Goal: Task Accomplishment & Management: Manage account settings

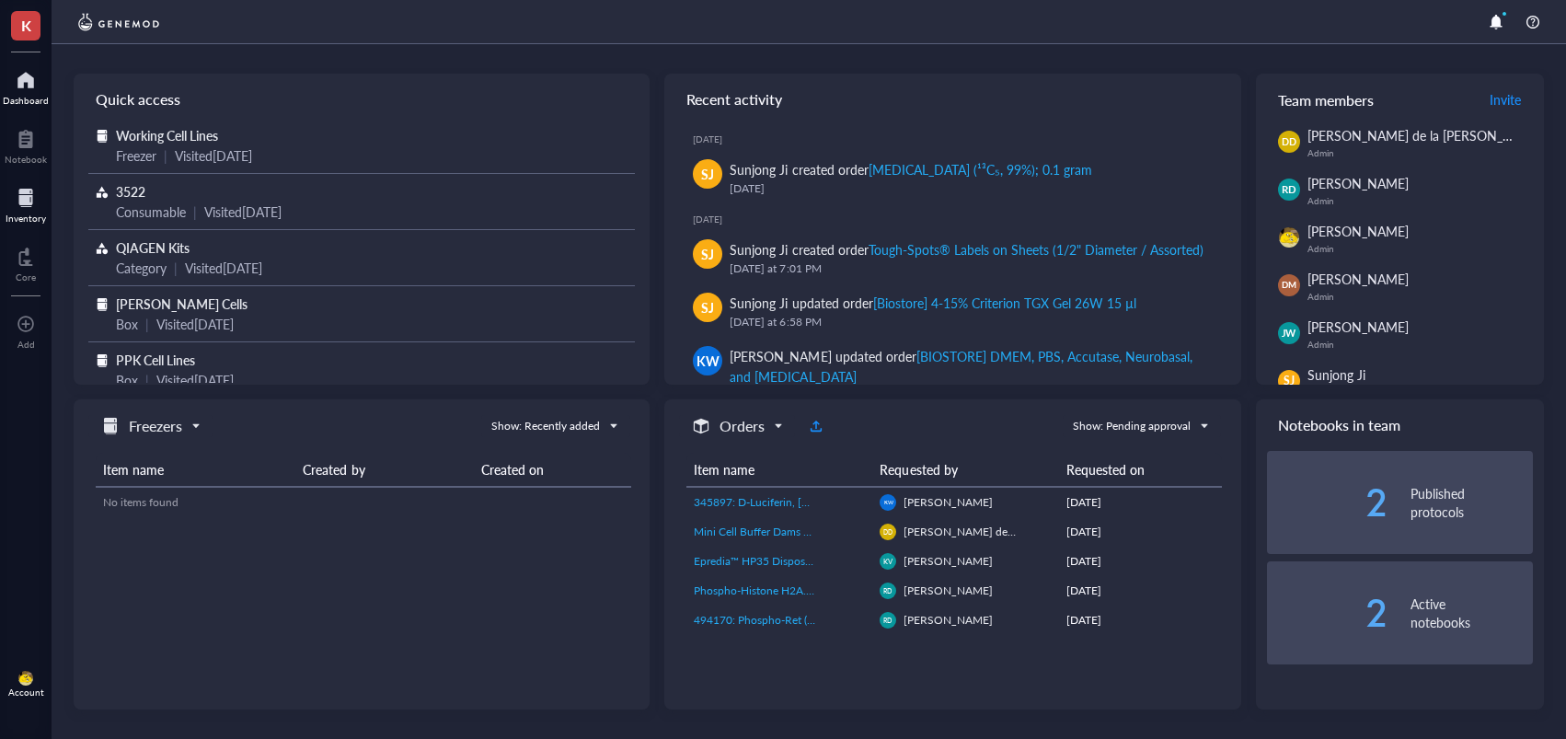
click at [34, 201] on div at bounding box center [26, 197] width 40 height 29
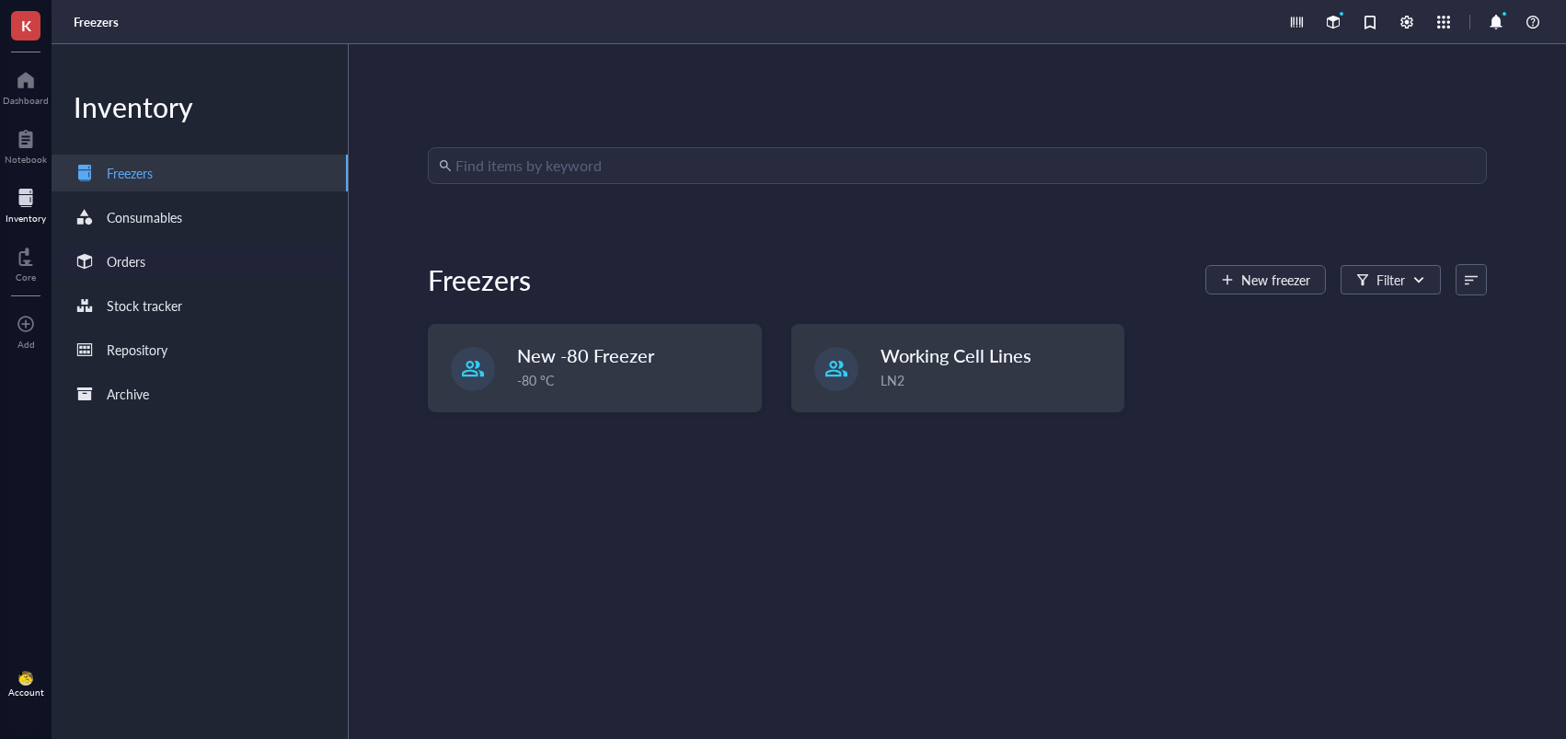
click at [176, 262] on div "Orders" at bounding box center [200, 261] width 296 height 37
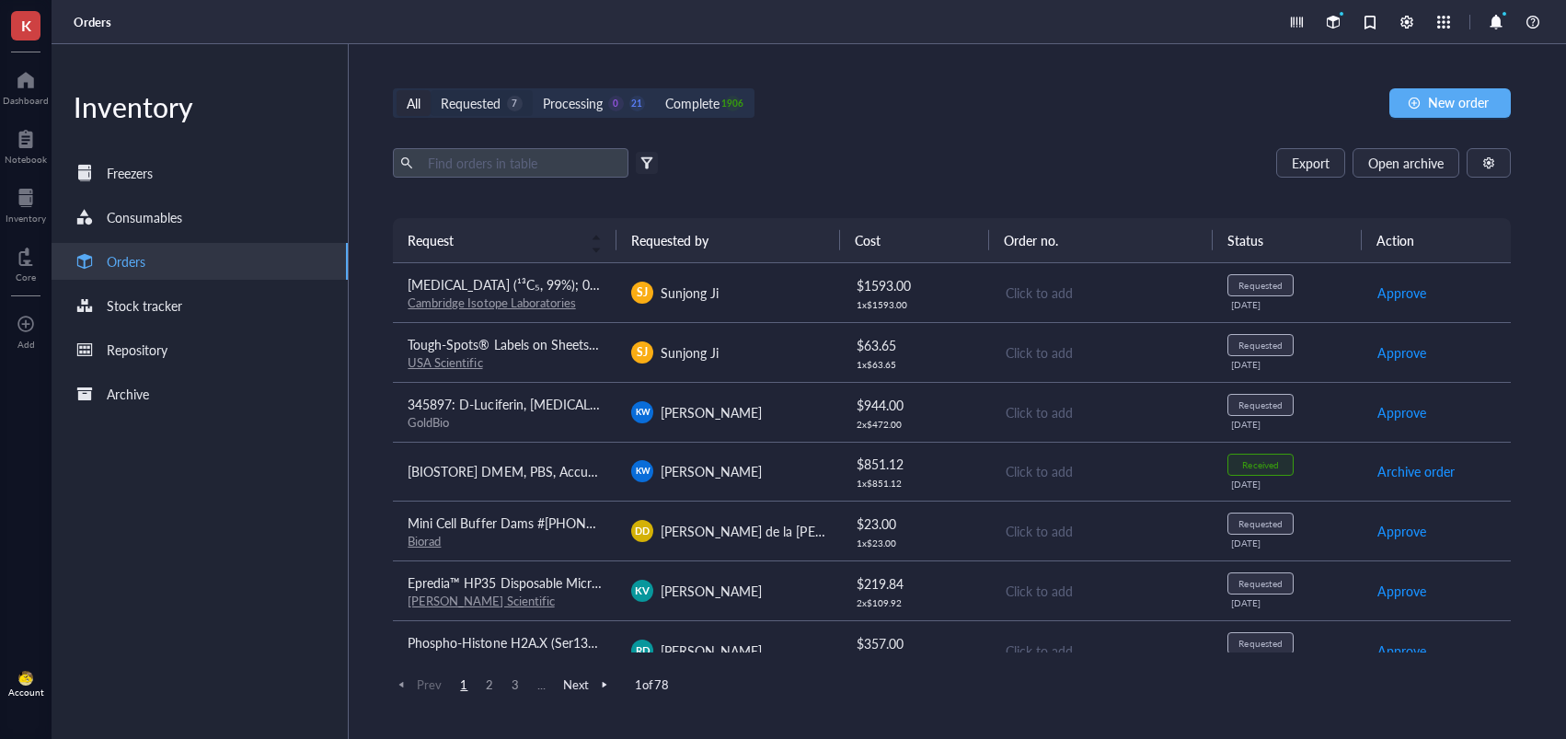
click at [489, 98] on div "Requested" at bounding box center [471, 103] width 60 height 20
click at [431, 90] on input "Requested 7" at bounding box center [431, 90] width 0 height 0
click at [763, 278] on td "SJ Sunjong Ji" at bounding box center [728, 293] width 224 height 60
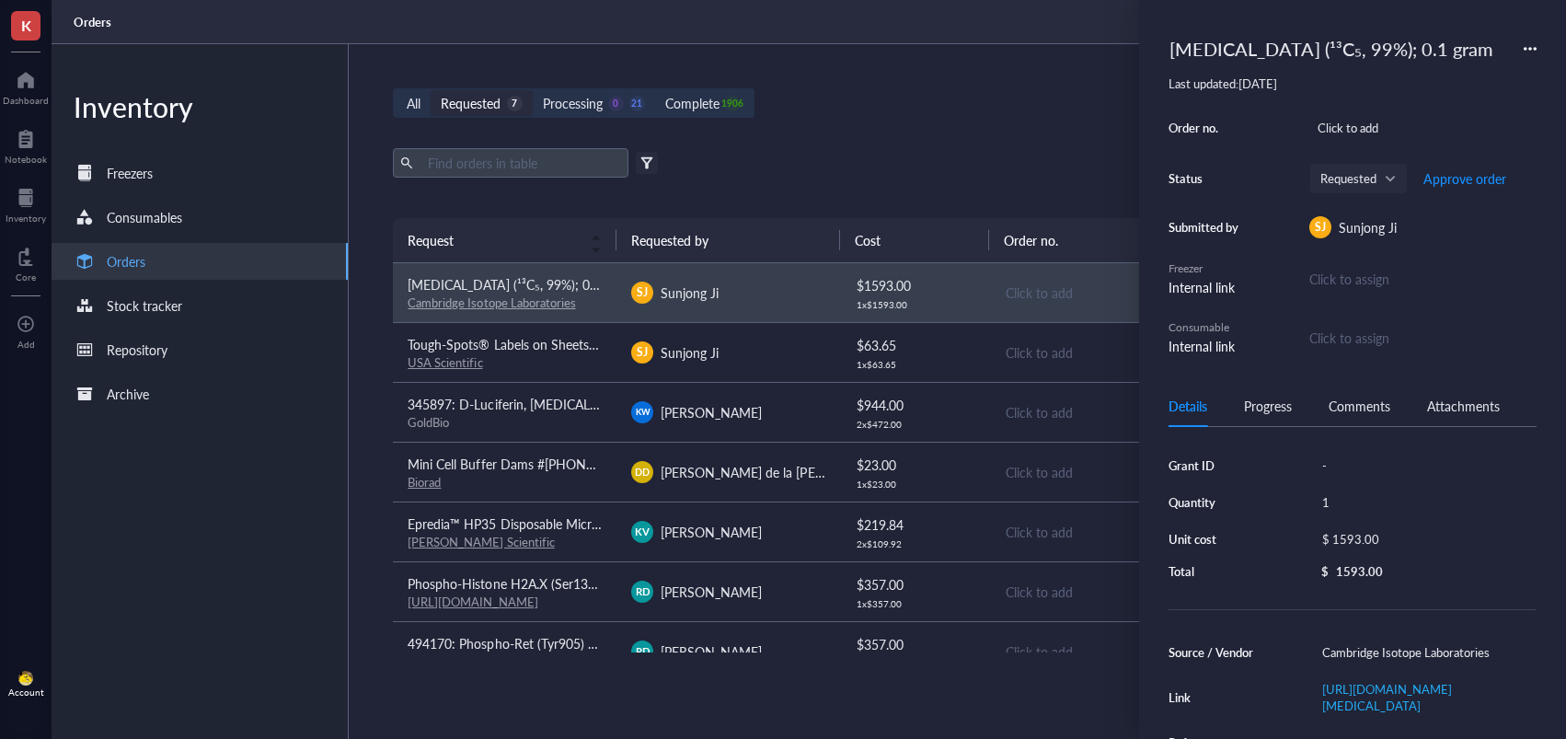
click at [1284, 57] on div "[MEDICAL_DATA] (¹³C₅, 99%); 0.1 gram" at bounding box center [1331, 48] width 340 height 39
click at [1248, 46] on input "[MEDICAL_DATA] (¹³C₅, 99%); 0.1 gram" at bounding box center [1354, 48] width 385 height 37
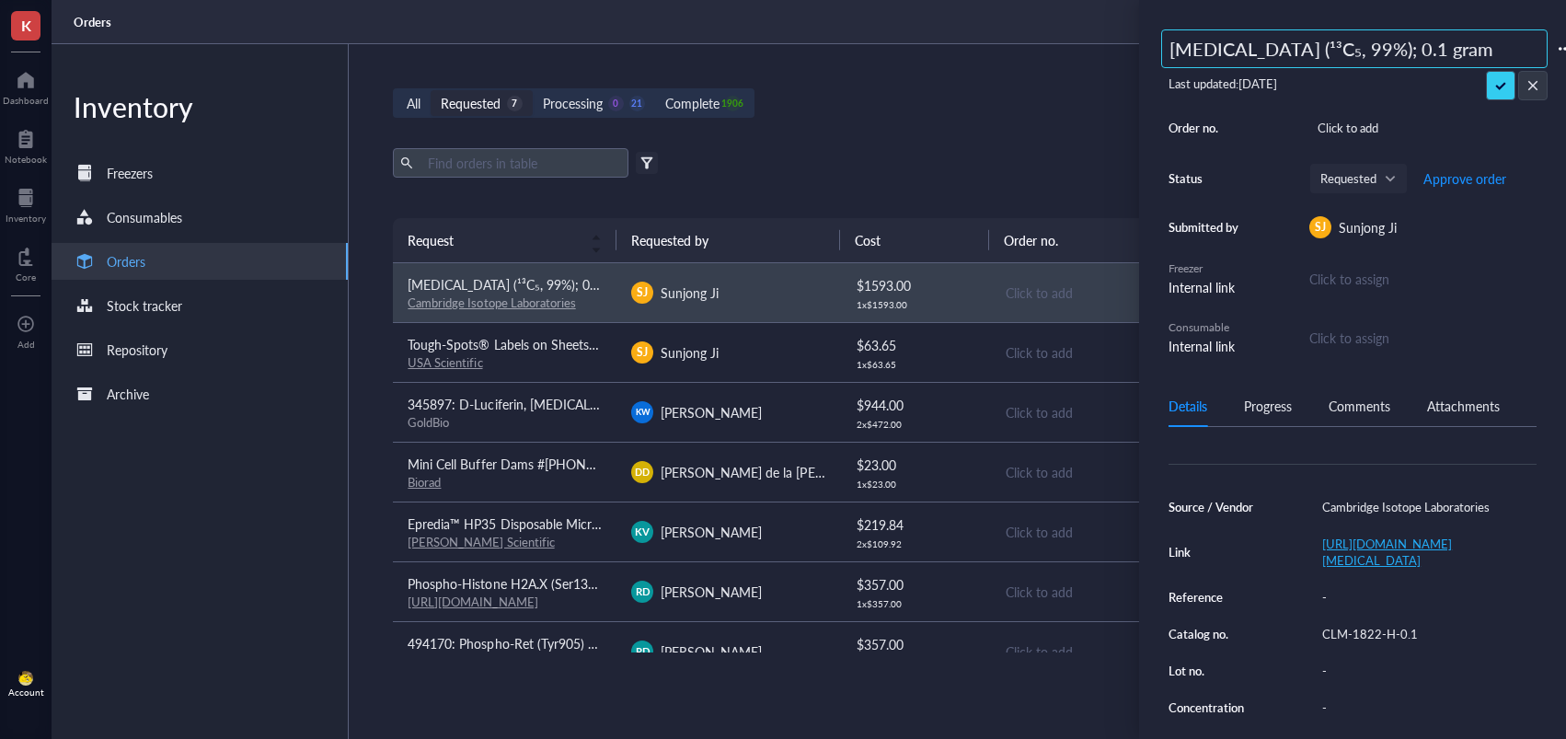
scroll to position [146, 0]
click at [1380, 639] on div "CLM-1822-H-0.1" at bounding box center [1425, 633] width 223 height 26
click at [1363, 637] on input "CLM-1822-H-0.1" at bounding box center [1374, 633] width 118 height 24
click at [1364, 637] on input "CLM-1822-H-0.1" at bounding box center [1374, 633] width 118 height 24
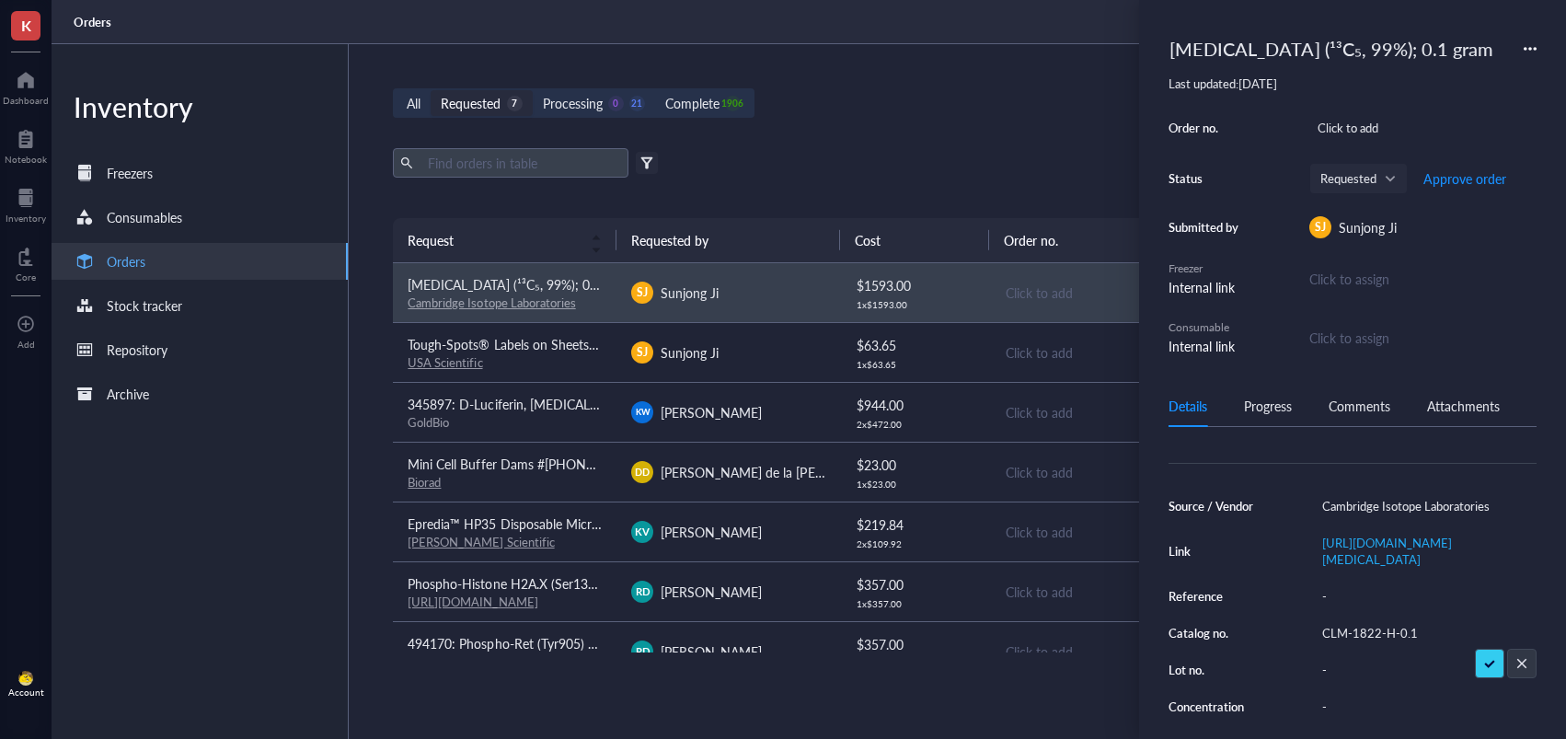
click at [1174, 63] on div "[MEDICAL_DATA] (¹³C₅, 99%); 0.1 gram" at bounding box center [1331, 48] width 340 height 39
click at [1173, 56] on input "[MEDICAL_DATA] (¹³C₅, 99%); 0.1 gram" at bounding box center [1354, 48] width 385 height 37
click at [1170, 57] on input "[MEDICAL_DATA] (¹³C₅, 99%); 0.1 gram" at bounding box center [1354, 48] width 385 height 37
type input "494170: [MEDICAL_DATA] (¹³C₅, 99%); 0.1 gram"
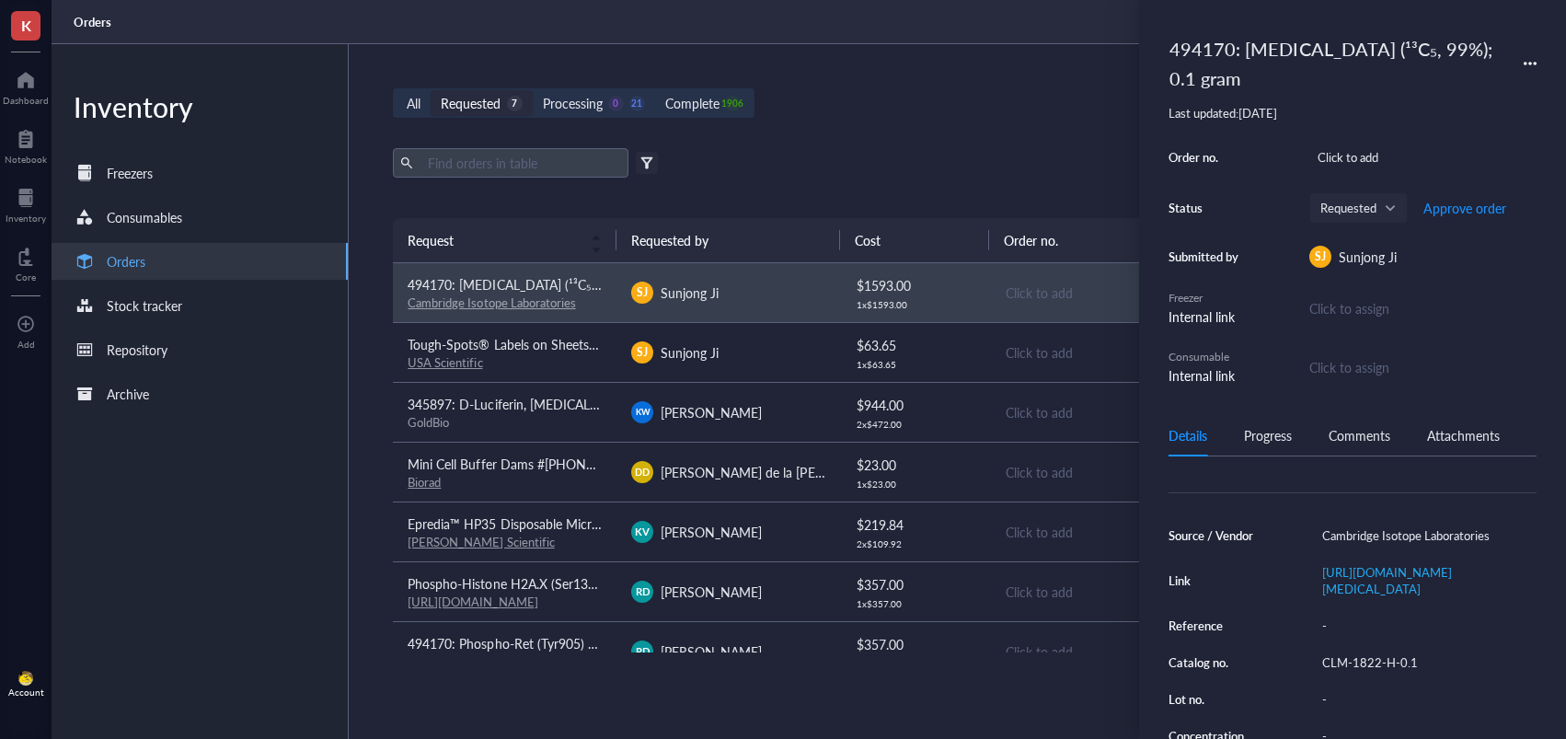
click at [1458, 180] on div "Order no. Click to add Status Requested Approve order Submitted by SJ Sunjong J…" at bounding box center [1353, 264] width 368 height 241
click at [1458, 202] on span "Approve order" at bounding box center [1464, 208] width 83 height 15
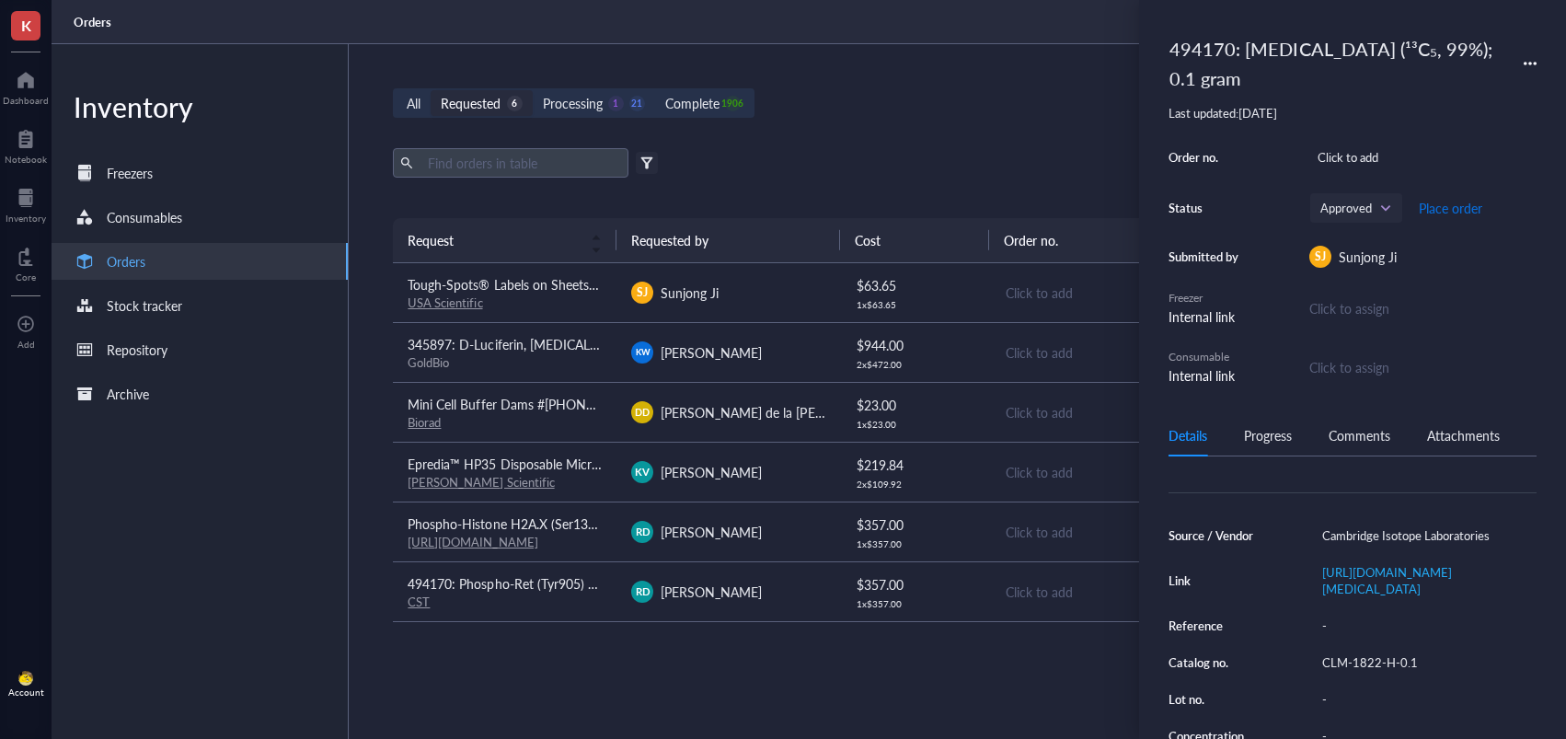
click at [1440, 208] on span "Place order" at bounding box center [1450, 208] width 63 height 15
click at [559, 468] on span "Epredia™ HP35 Disposable Microtome Blades" at bounding box center [538, 464] width 260 height 18
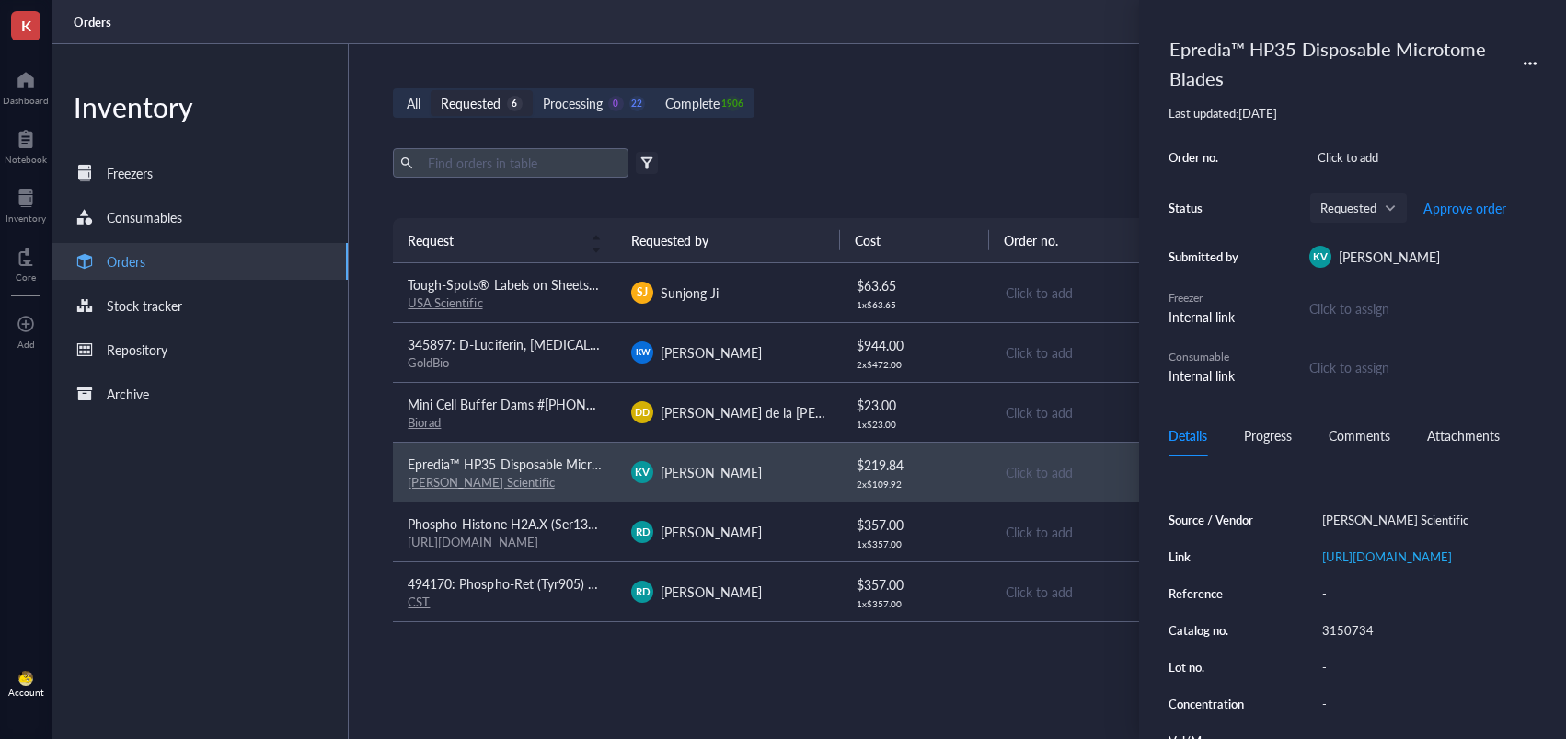
scroll to position [169, 0]
click at [1346, 636] on div "3150734" at bounding box center [1425, 623] width 223 height 26
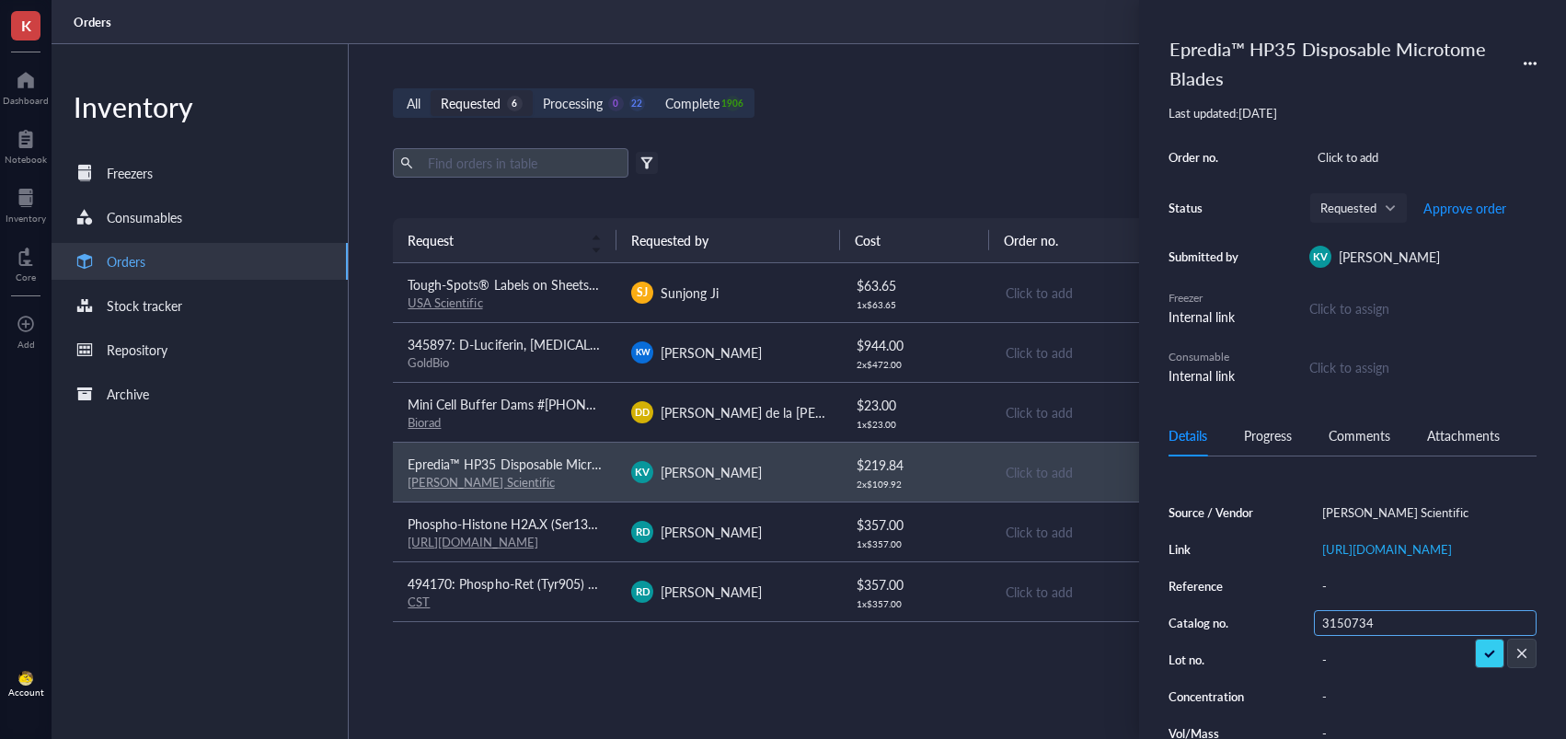
click at [1346, 635] on input "3150734" at bounding box center [1348, 623] width 66 height 24
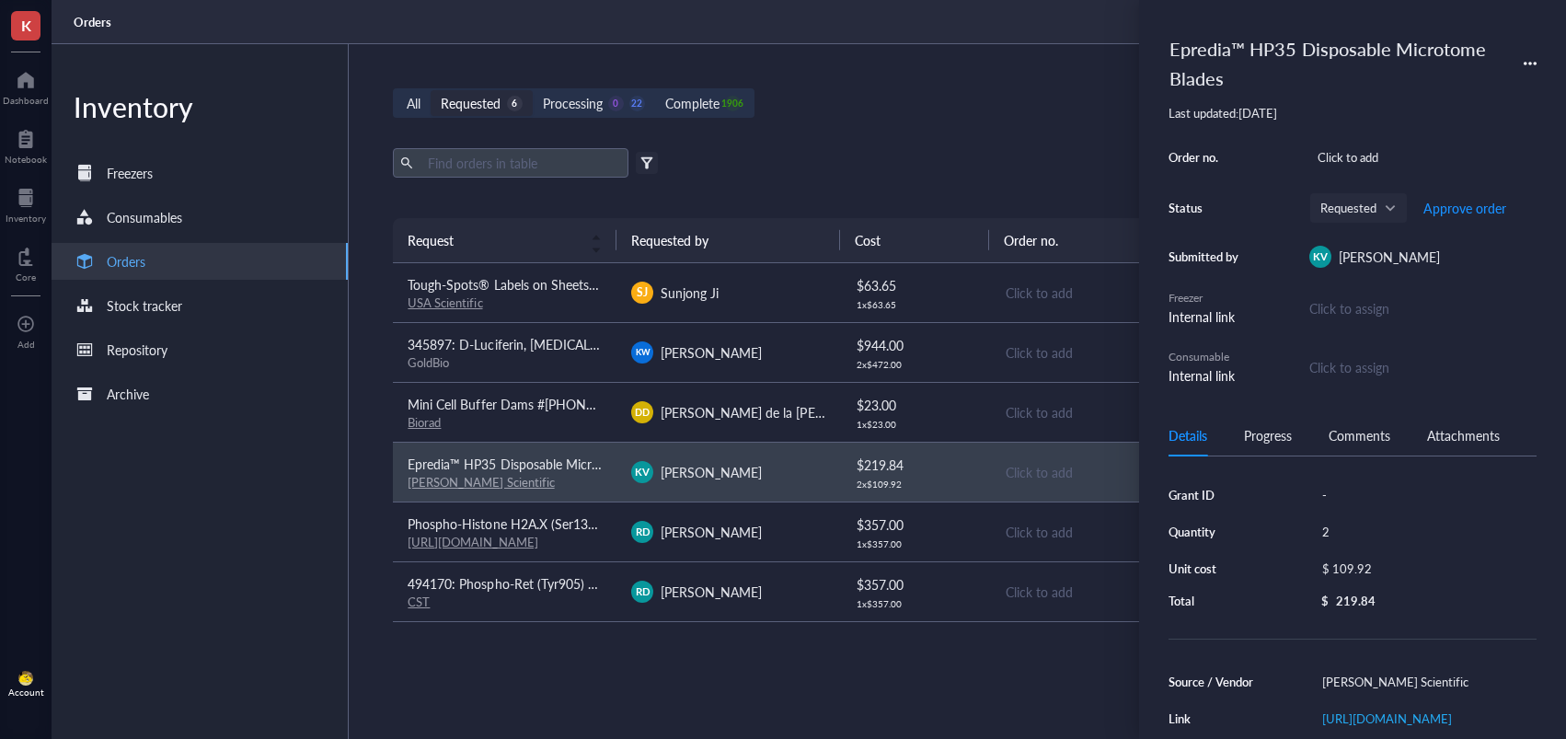
click at [1205, 52] on div "Epredia™ HP35 Disposable Microtome Blades" at bounding box center [1336, 63] width 351 height 68
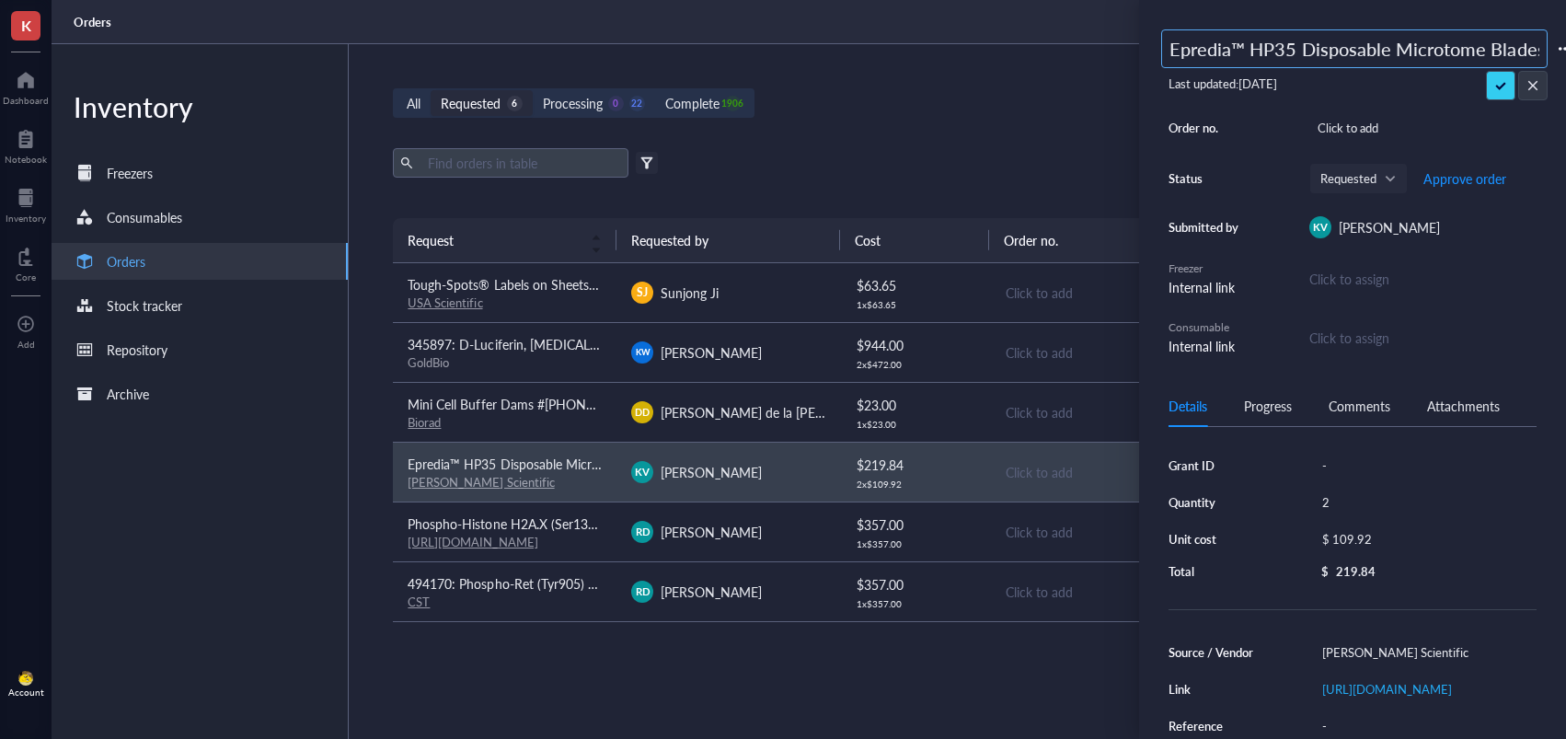
scroll to position [0, 2]
click at [1169, 52] on input "Epredia™ HP35 Disposable Microtome Blades" at bounding box center [1354, 48] width 385 height 37
type input "494170: Epredia™ HP35 Disposable Microtome Blades"
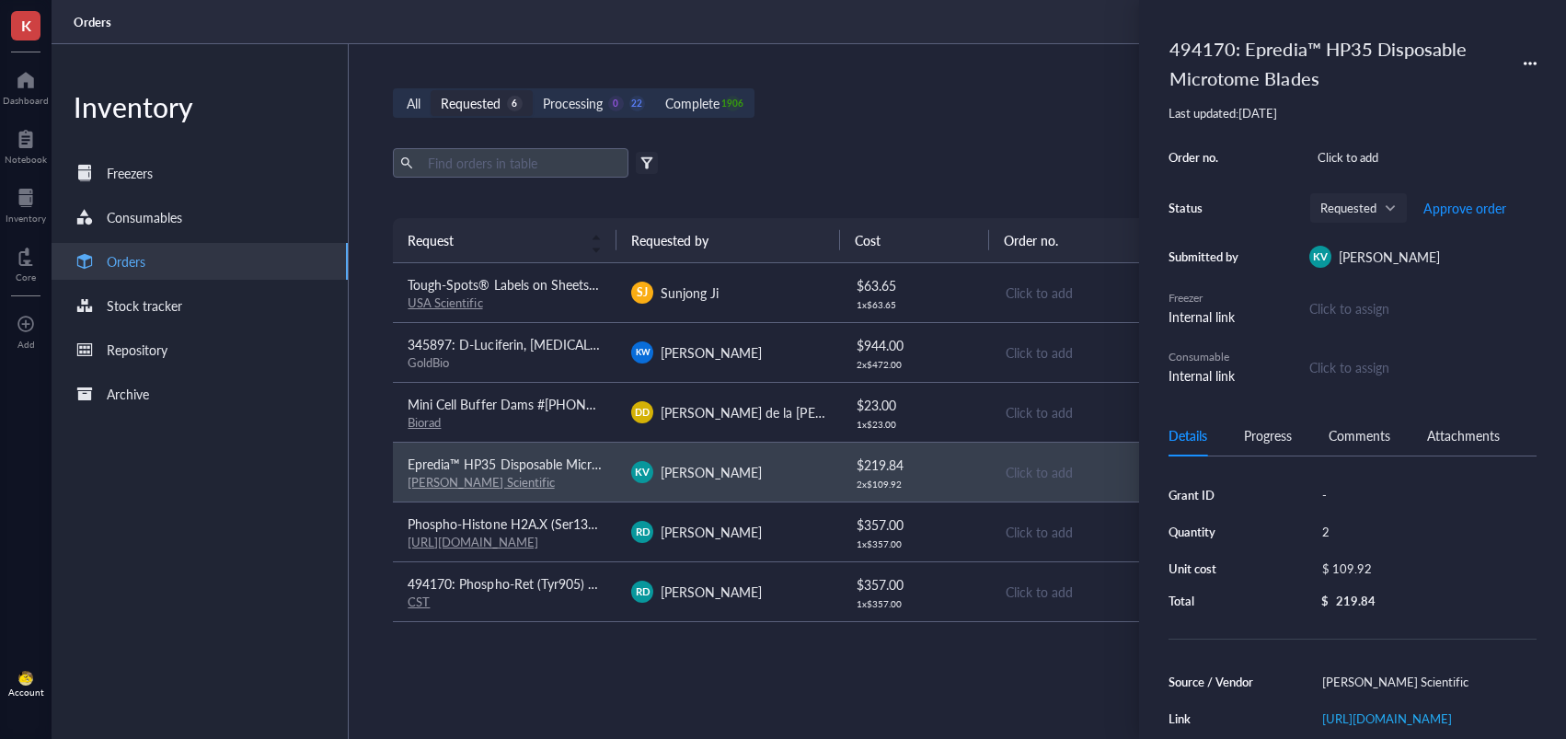
drag, startPoint x: 1504, startPoint y: 86, endPoint x: 1502, endPoint y: 124, distance: 38.7
click at [1455, 202] on span "Approve order" at bounding box center [1464, 208] width 83 height 15
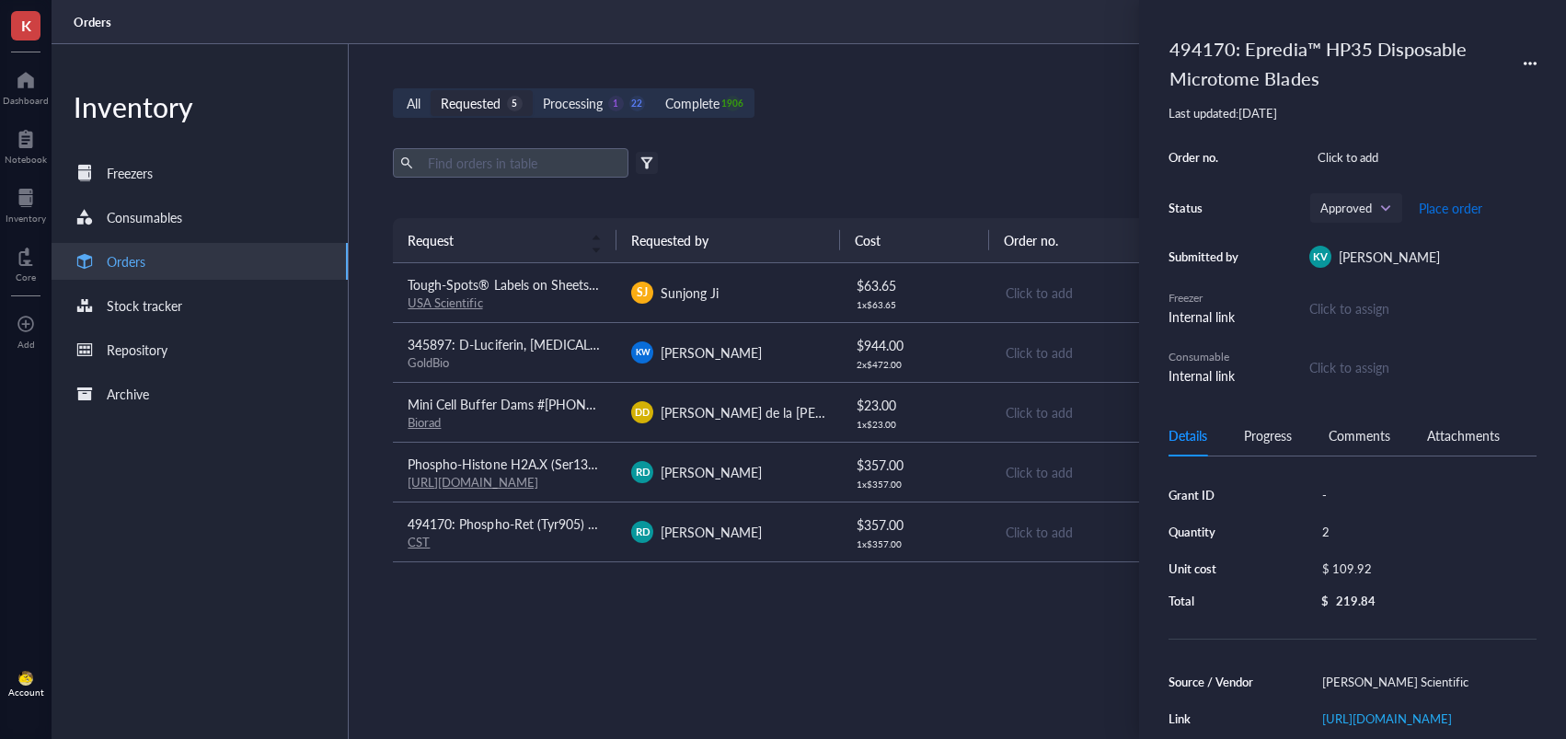
click at [1451, 213] on span "Place order" at bounding box center [1450, 208] width 63 height 15
click at [589, 104] on div "Processing" at bounding box center [573, 103] width 60 height 20
click at [533, 90] on input "Processing 0 23" at bounding box center [533, 90] width 0 height 0
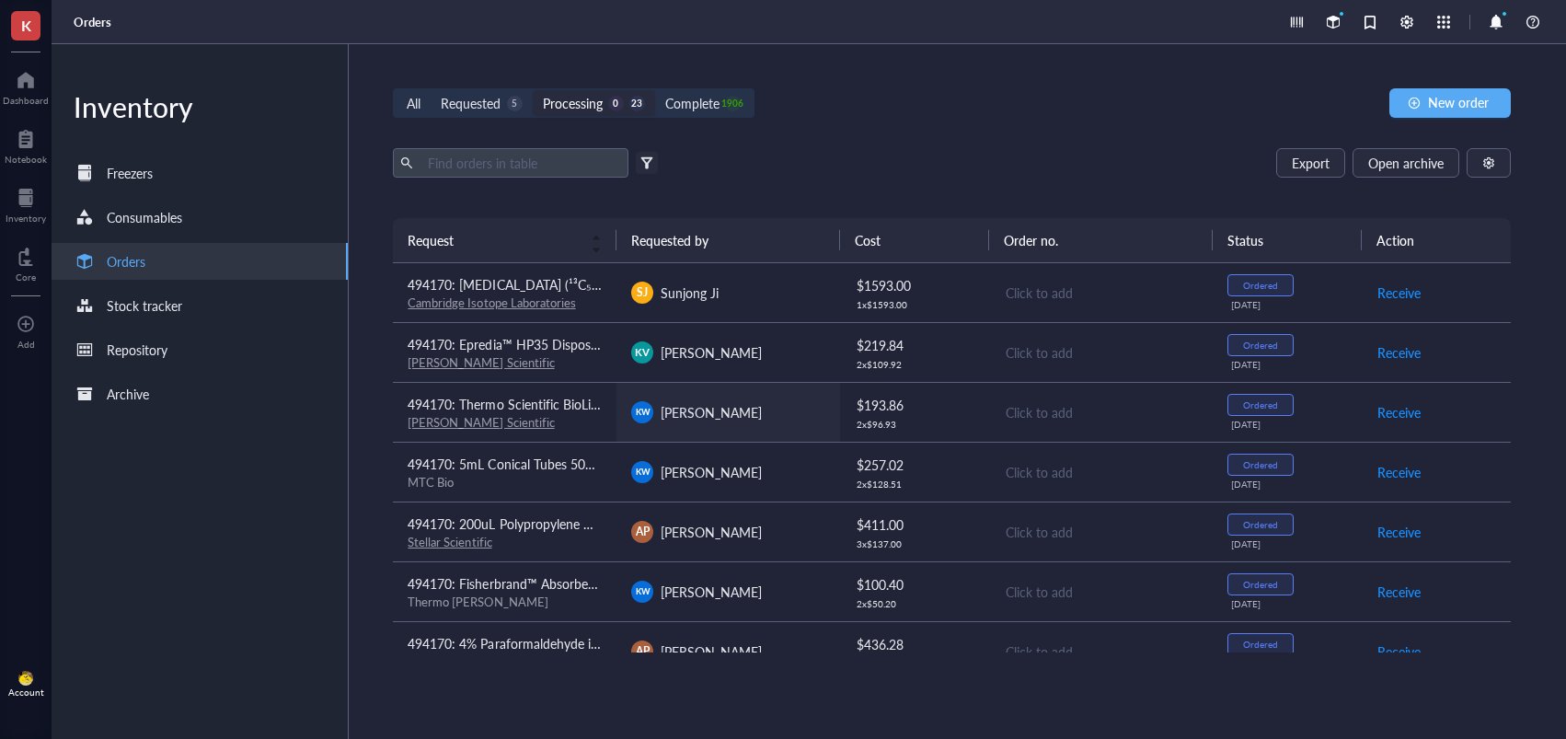
scroll to position [986, 0]
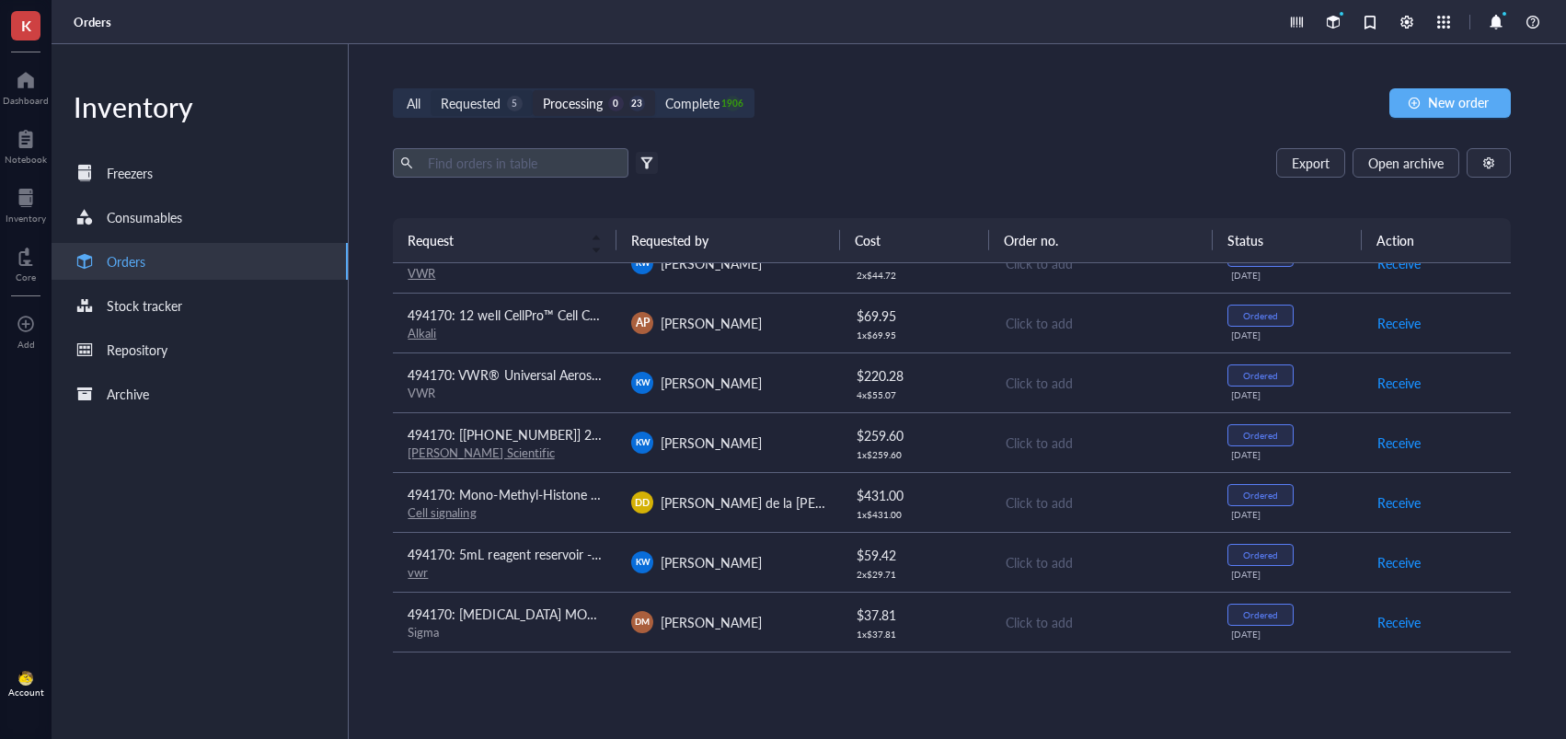
click at [479, 105] on div "Requested" at bounding box center [471, 103] width 60 height 20
click at [431, 90] on input "Requested 5" at bounding box center [431, 90] width 0 height 0
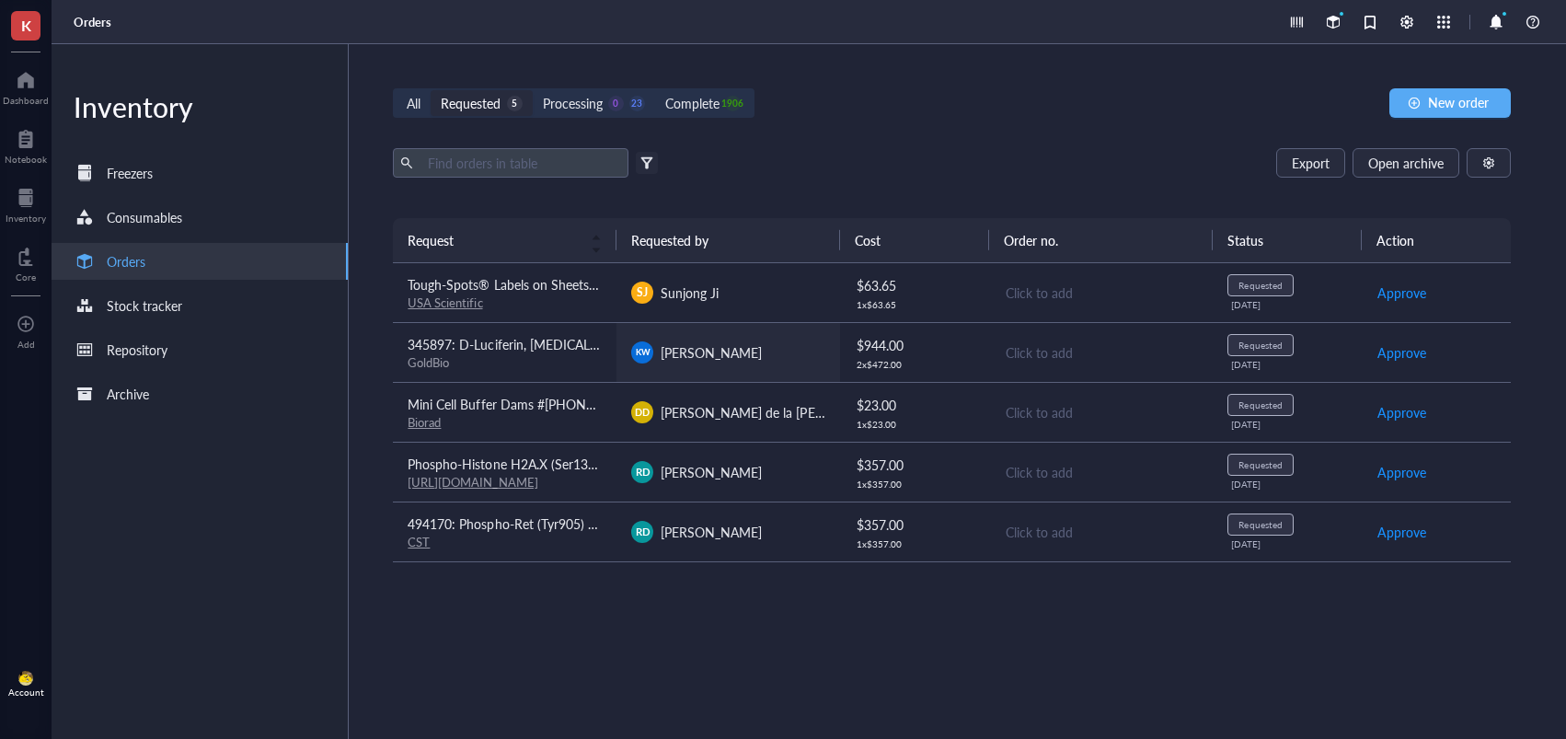
click at [775, 361] on div "[PERSON_NAME]" at bounding box center [728, 352] width 194 height 22
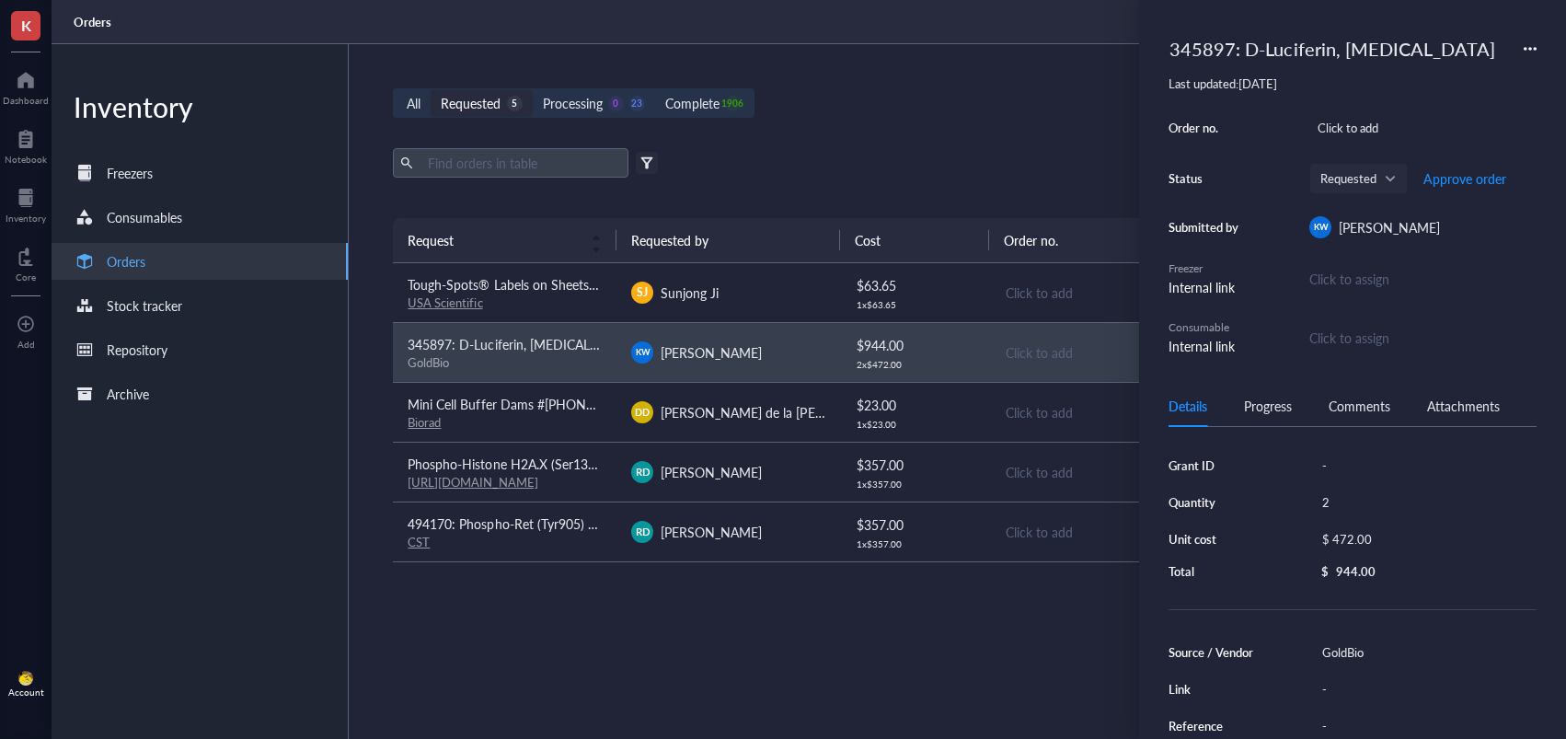
click at [1353, 47] on div "345897: D-Luciferin, [MEDICAL_DATA]" at bounding box center [1332, 48] width 342 height 39
drag, startPoint x: 1244, startPoint y: 53, endPoint x: 1499, endPoint y: 46, distance: 255.0
click at [1495, 46] on input "345897: D-Luciferin, [MEDICAL_DATA]" at bounding box center [1354, 48] width 385 height 37
click at [1213, 48] on input "345897: D-Luciferin, [MEDICAL_DATA]" at bounding box center [1354, 48] width 385 height 37
click at [1186, 50] on input "345897: D-Luciferin, [MEDICAL_DATA]" at bounding box center [1354, 48] width 385 height 37
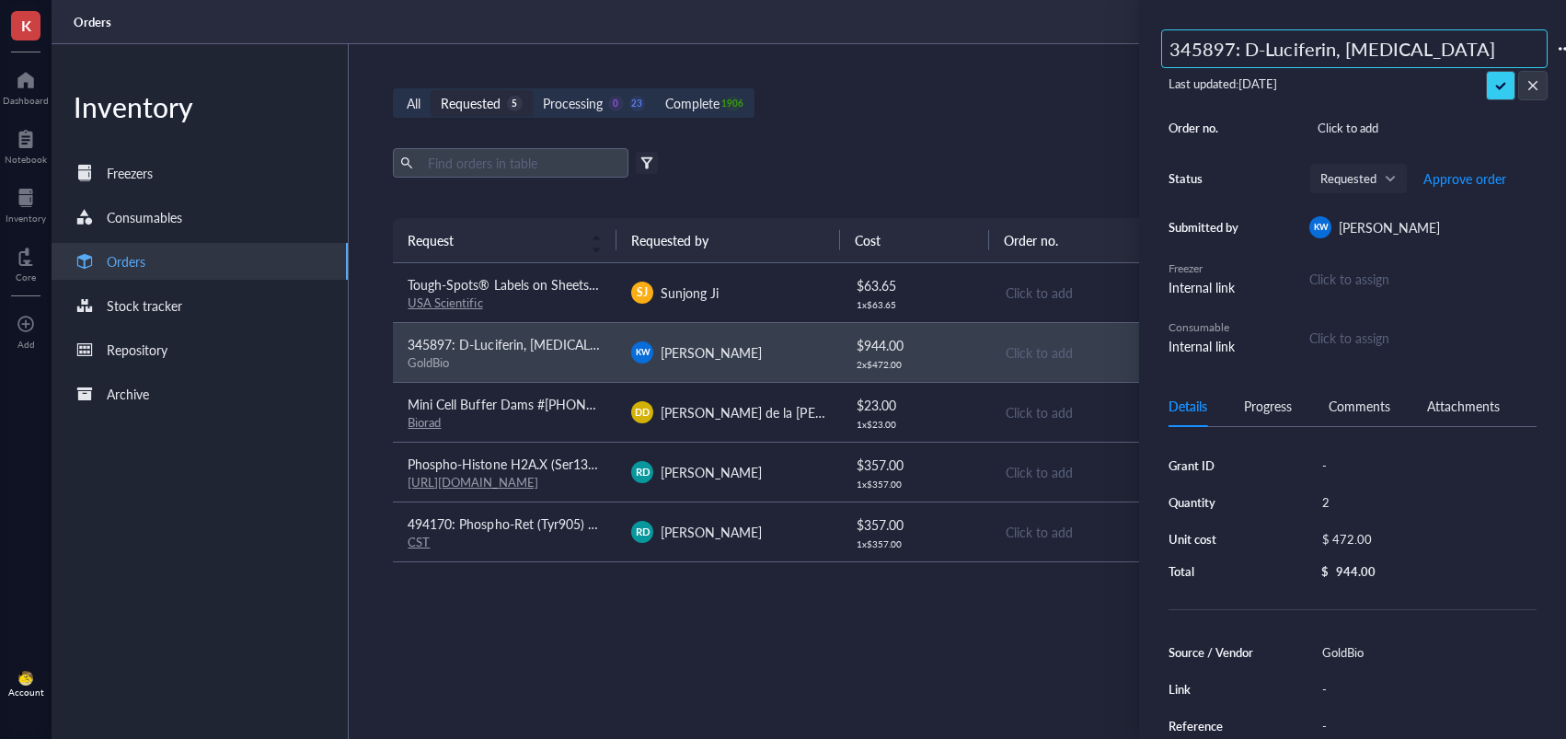
click at [1186, 50] on input "345897: D-Luciferin, [MEDICAL_DATA]" at bounding box center [1354, 48] width 385 height 37
type input "494170: D-Luciferin, [MEDICAL_DATA]"
click at [1457, 181] on span "Approve order" at bounding box center [1464, 178] width 83 height 15
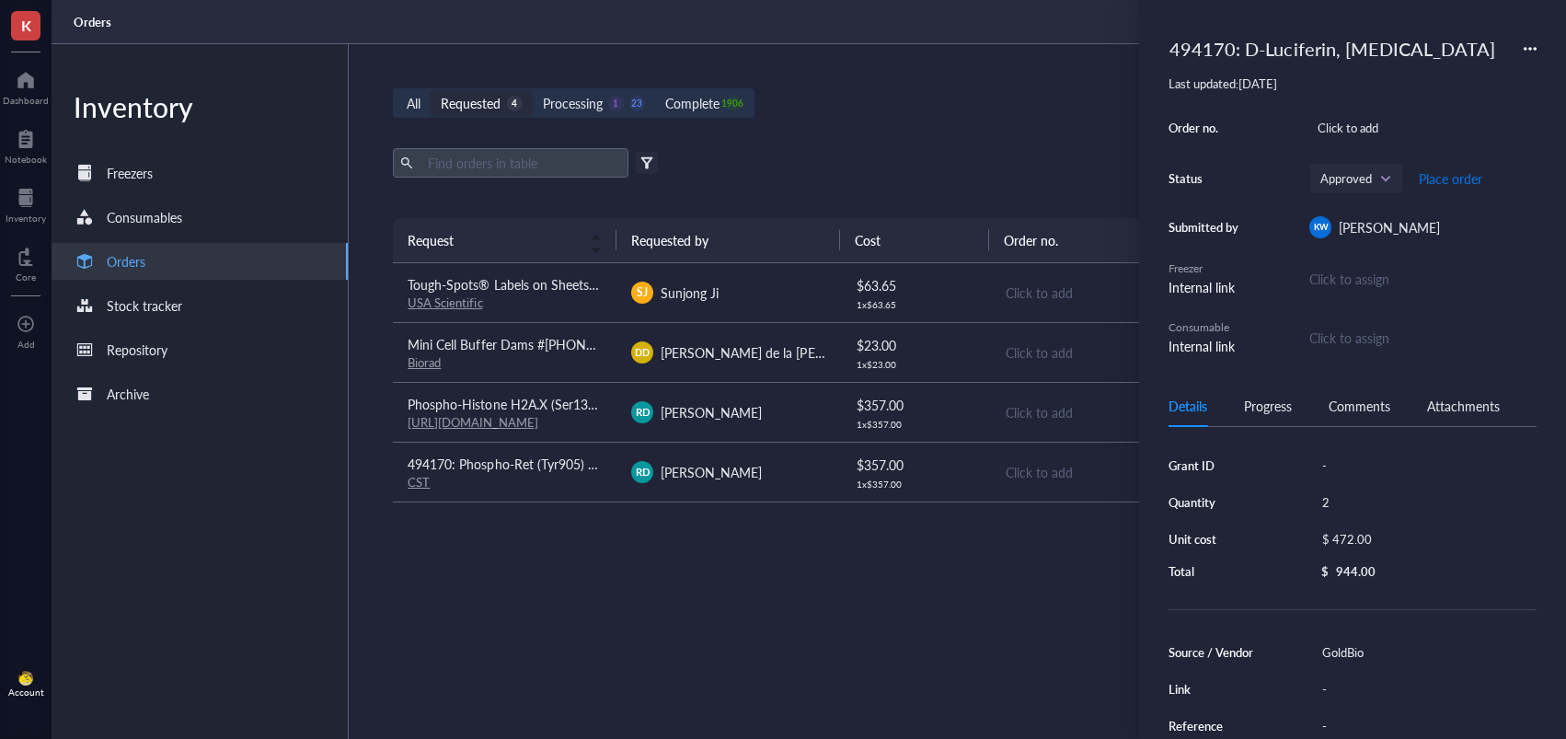
drag, startPoint x: 1437, startPoint y: 179, endPoint x: 1160, endPoint y: 321, distance: 311.5
click at [1437, 179] on span "Place order" at bounding box center [1450, 178] width 63 height 15
click at [778, 302] on div "SJ Sunjong Ji" at bounding box center [728, 293] width 194 height 22
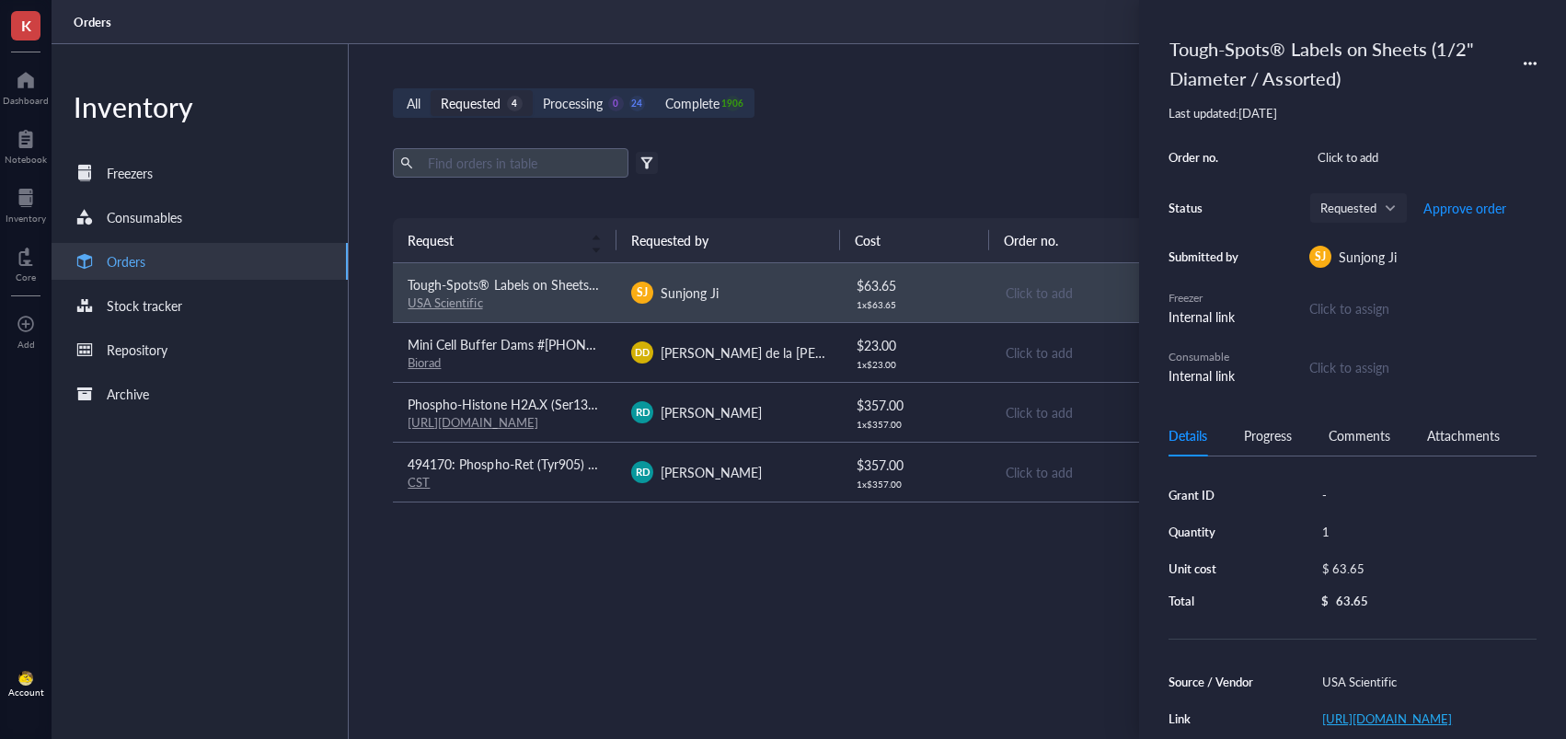
click at [1421, 724] on link "[URL][DOMAIN_NAME]" at bounding box center [1387, 717] width 130 height 17
click at [1235, 52] on div "Tough-Spots® Labels on Sheets (1/2" Diameter / Assorted)" at bounding box center [1336, 63] width 351 height 68
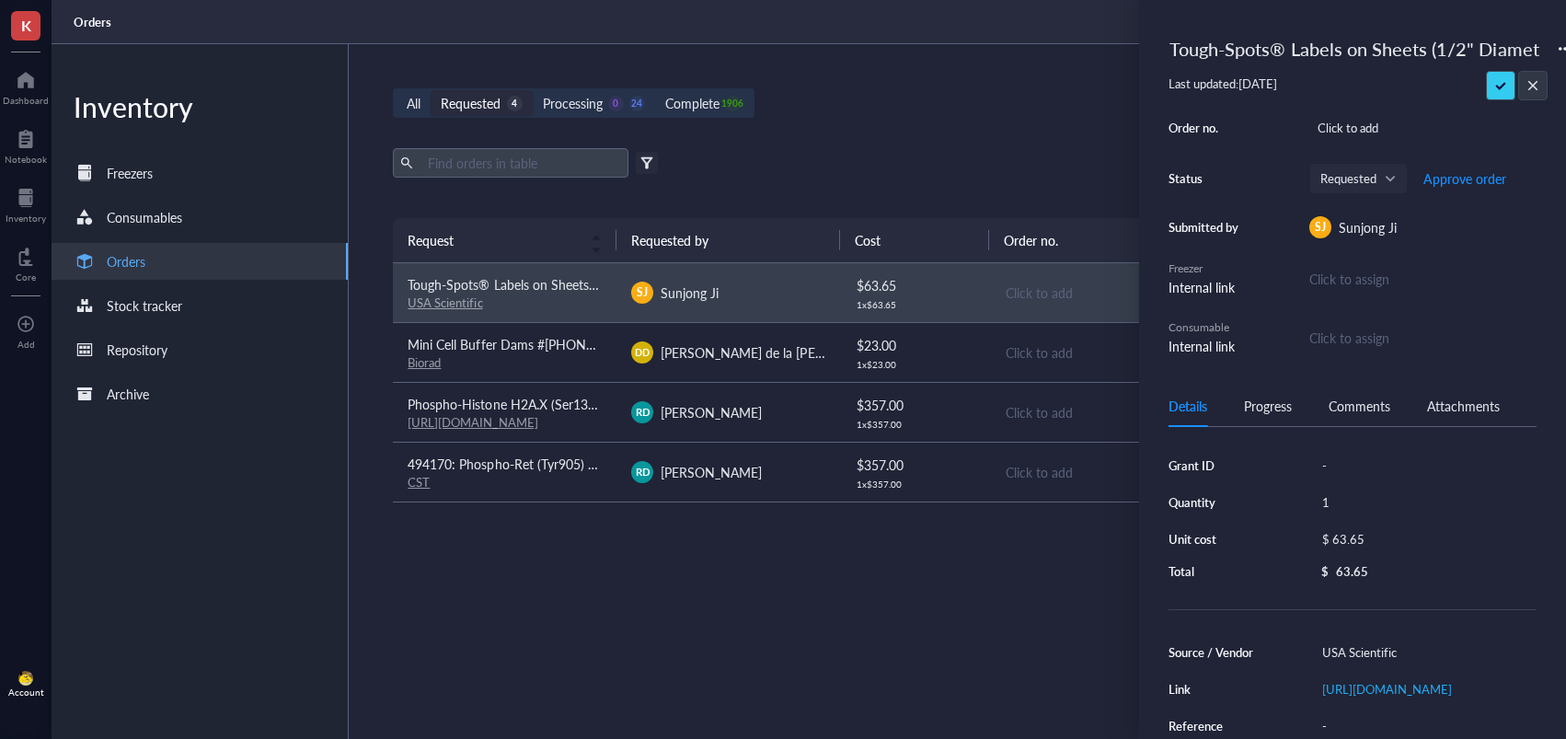
drag, startPoint x: 1196, startPoint y: 50, endPoint x: 1125, endPoint y: 50, distance: 70.9
click at [1119, 49] on div "K Dashboard Notebook Inventory Core To pick up a draggable item, press the spac…" at bounding box center [783, 369] width 1566 height 739
click at [1174, 55] on input "Tough-Spots® Labels on Sheets (1/2" Diameter / Assorted)" at bounding box center [1354, 48] width 385 height 37
click at [1168, 53] on input "Tough-Spots® Labels on Sheets (1/2" Diameter / Assorted)" at bounding box center [1354, 48] width 385 height 37
type input "494170: Tough-Spots® Labels on Sheets (1/2" Diameter / Assorted)"
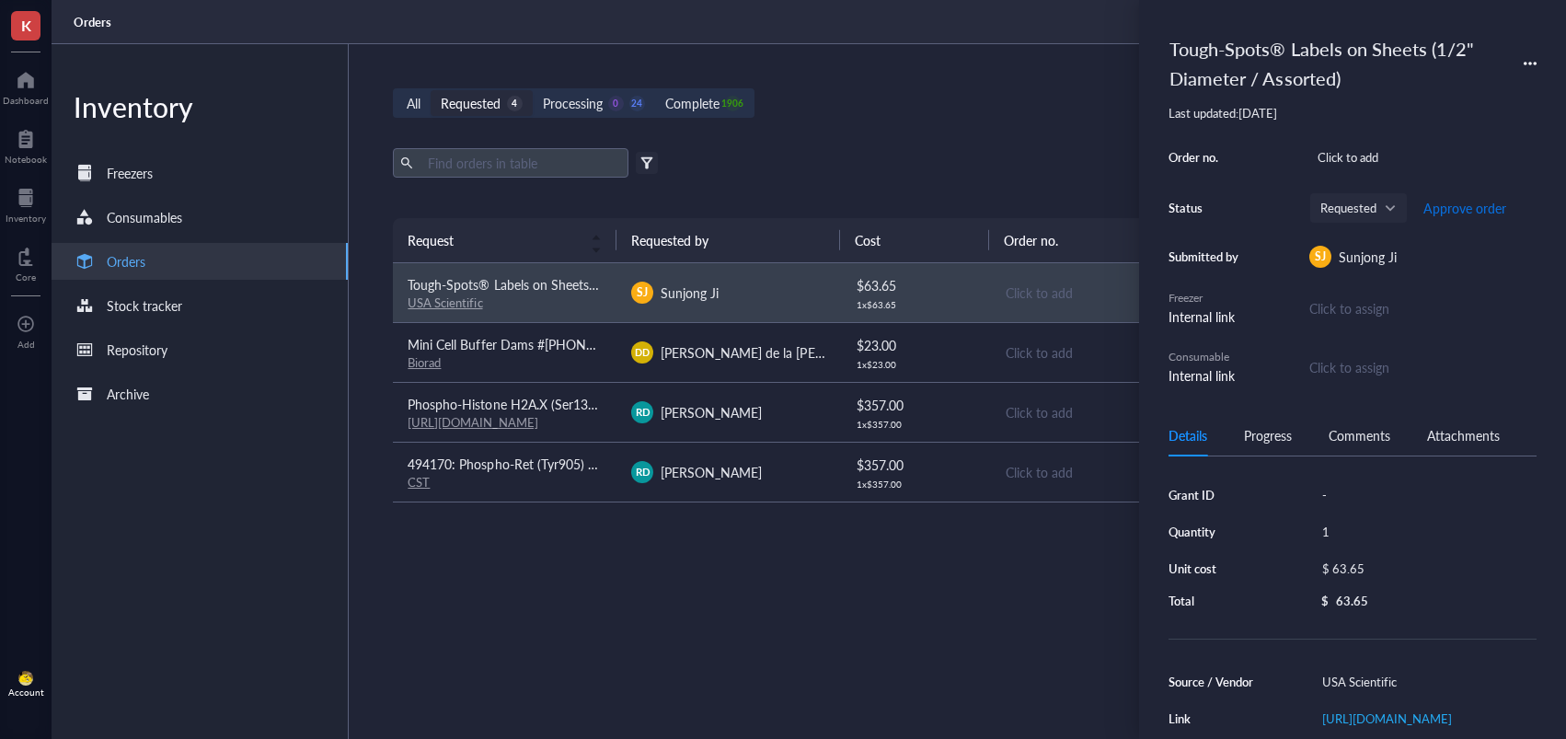
click at [1452, 207] on span "Approve order" at bounding box center [1464, 208] width 83 height 15
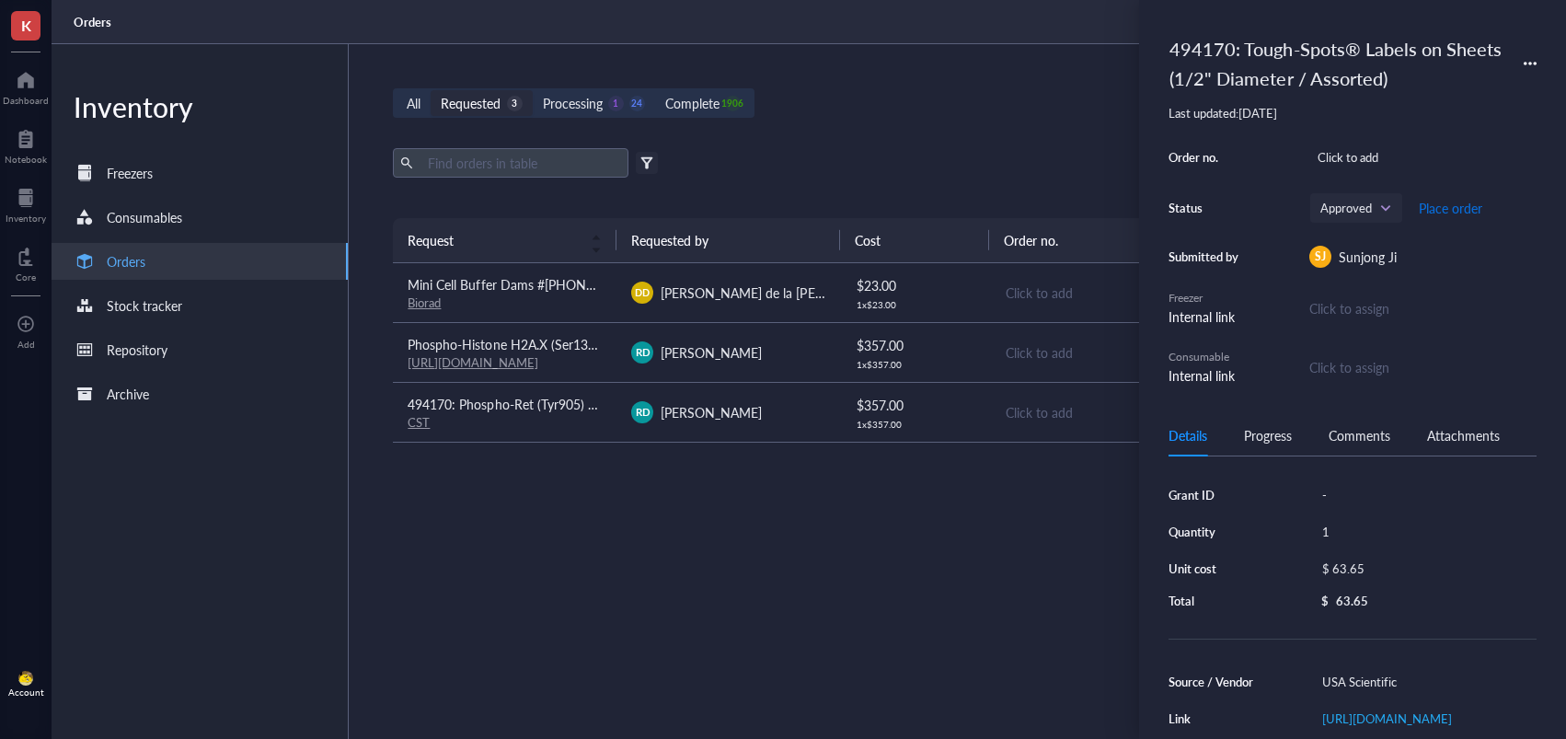
click at [1447, 211] on span "Place order" at bounding box center [1450, 208] width 63 height 15
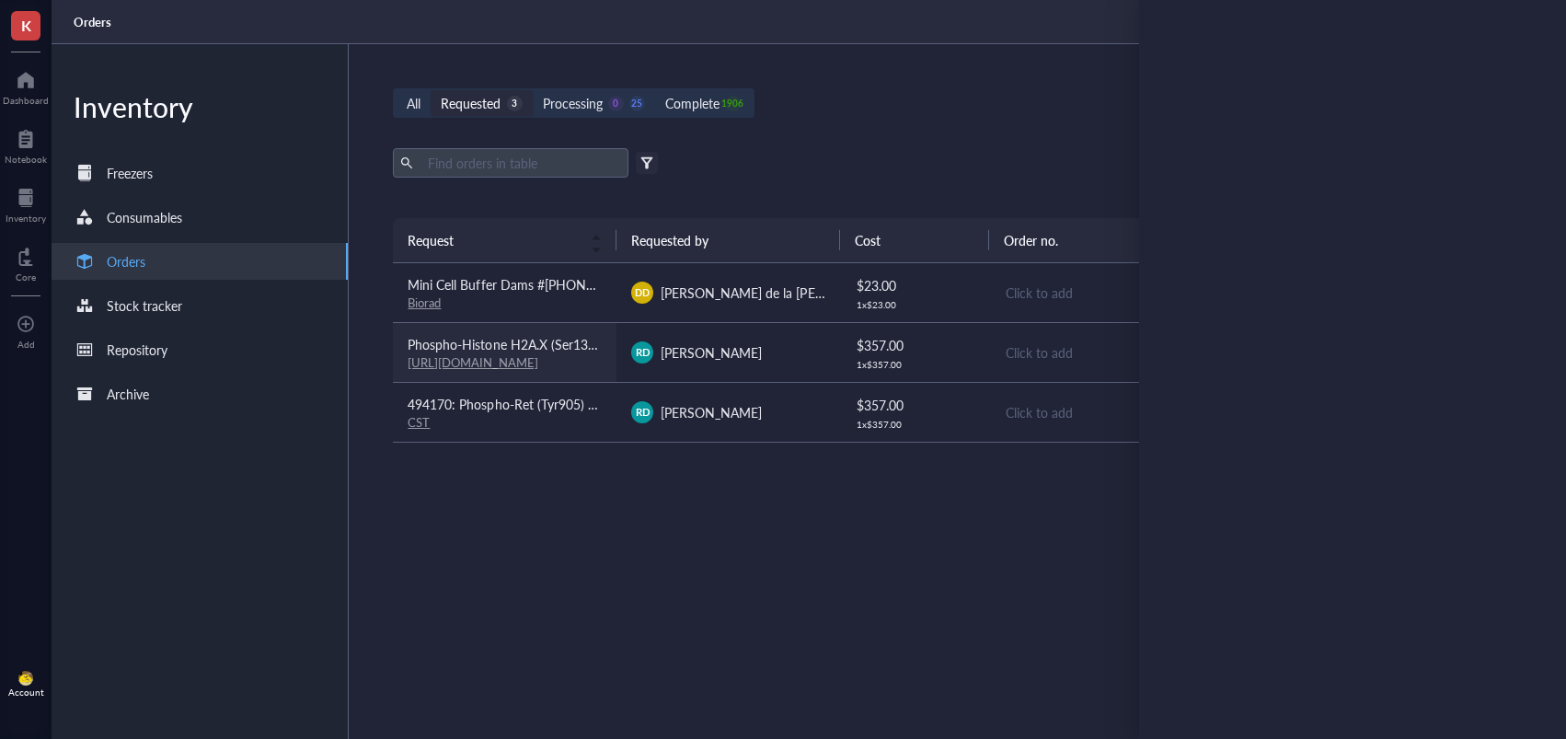
click at [601, 341] on span "Phospho-Histone H2A.X (Ser139/Tyr142) Antibody #5438" at bounding box center [574, 344] width 332 height 18
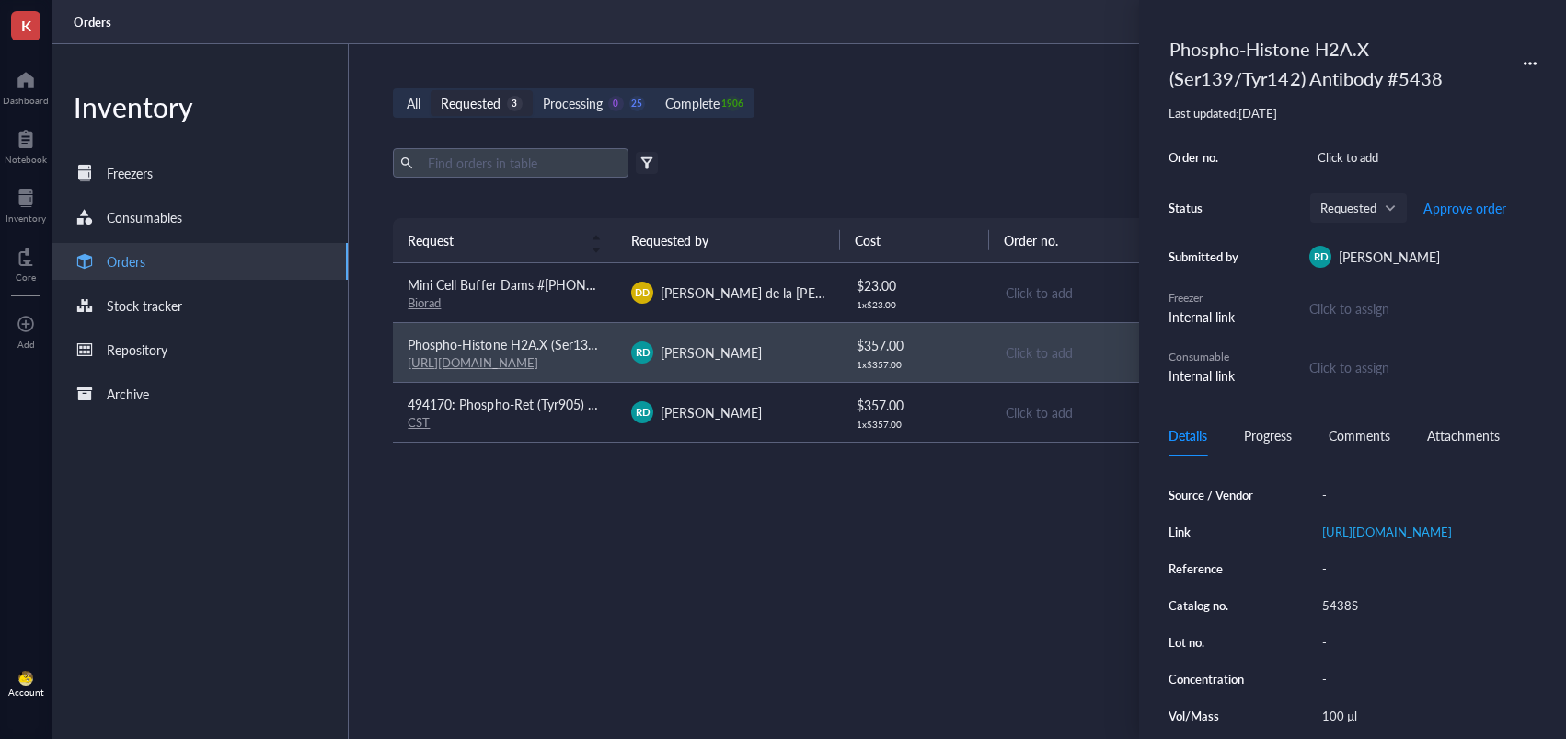
scroll to position [194, 0]
click at [1342, 611] on div "5438S" at bounding box center [1425, 598] width 223 height 26
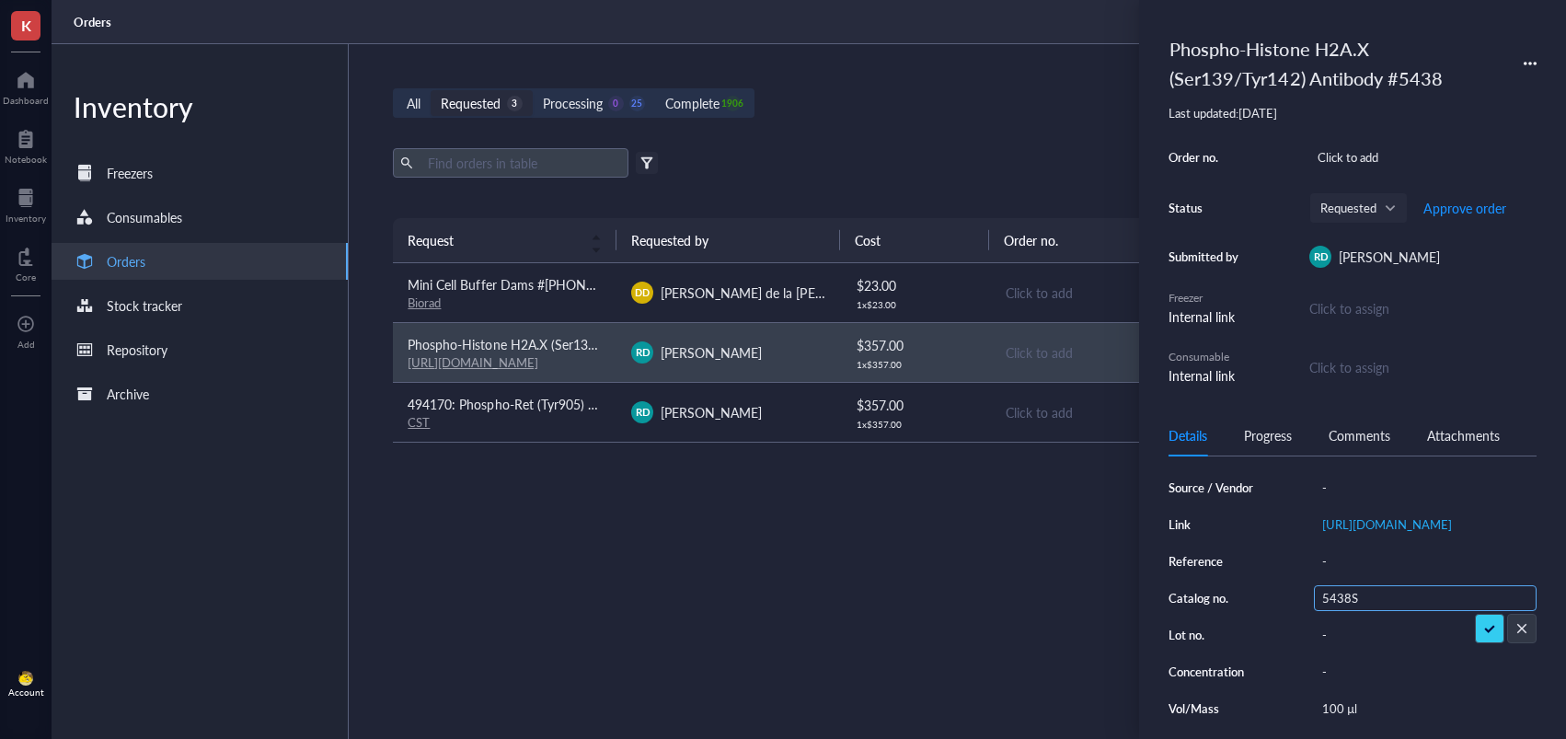
click at [1341, 610] on input "5438S" at bounding box center [1342, 598] width 55 height 24
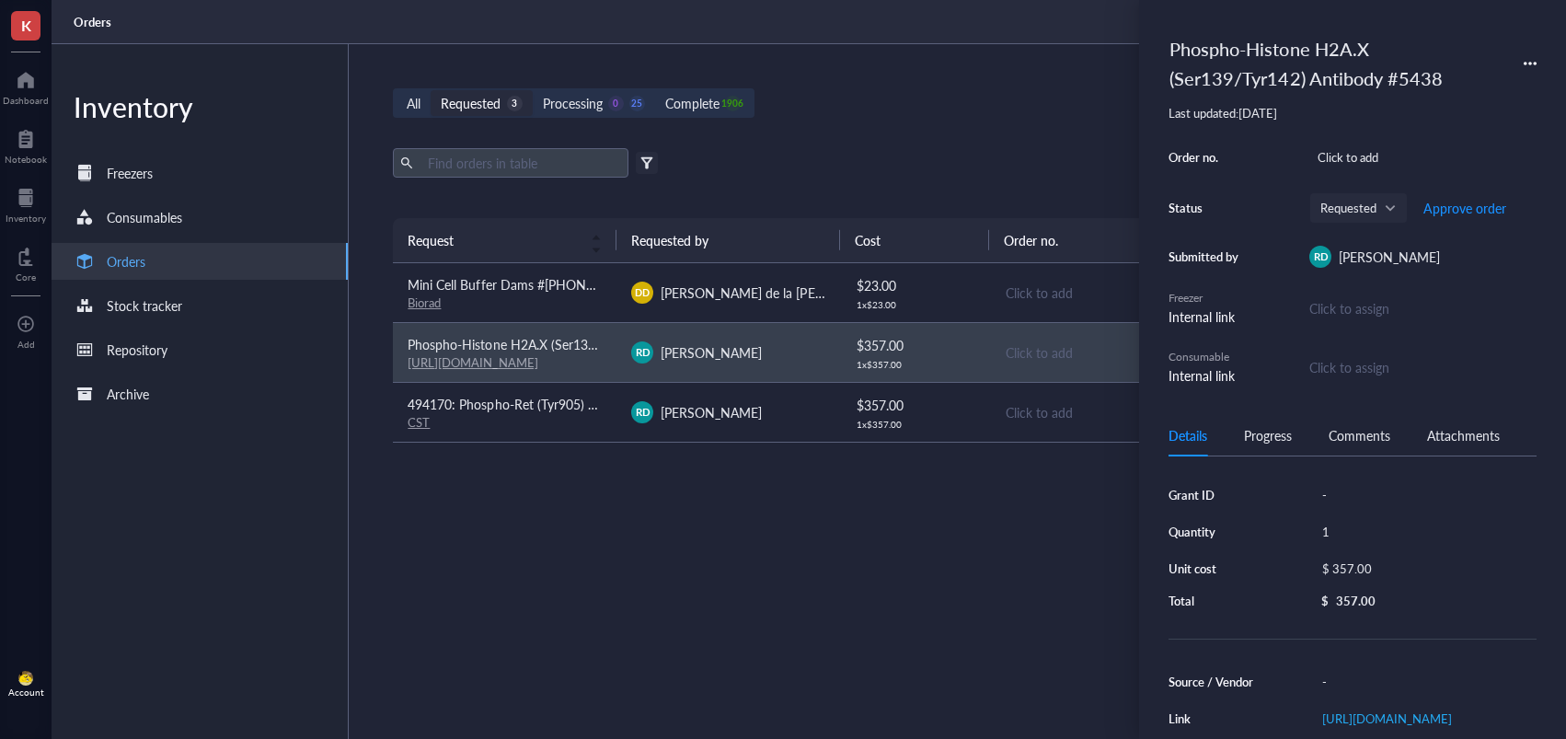
click at [1168, 49] on div "Phospho-Histone H2A.X (Ser139/Tyr142) Antibody #5438" at bounding box center [1336, 63] width 351 height 68
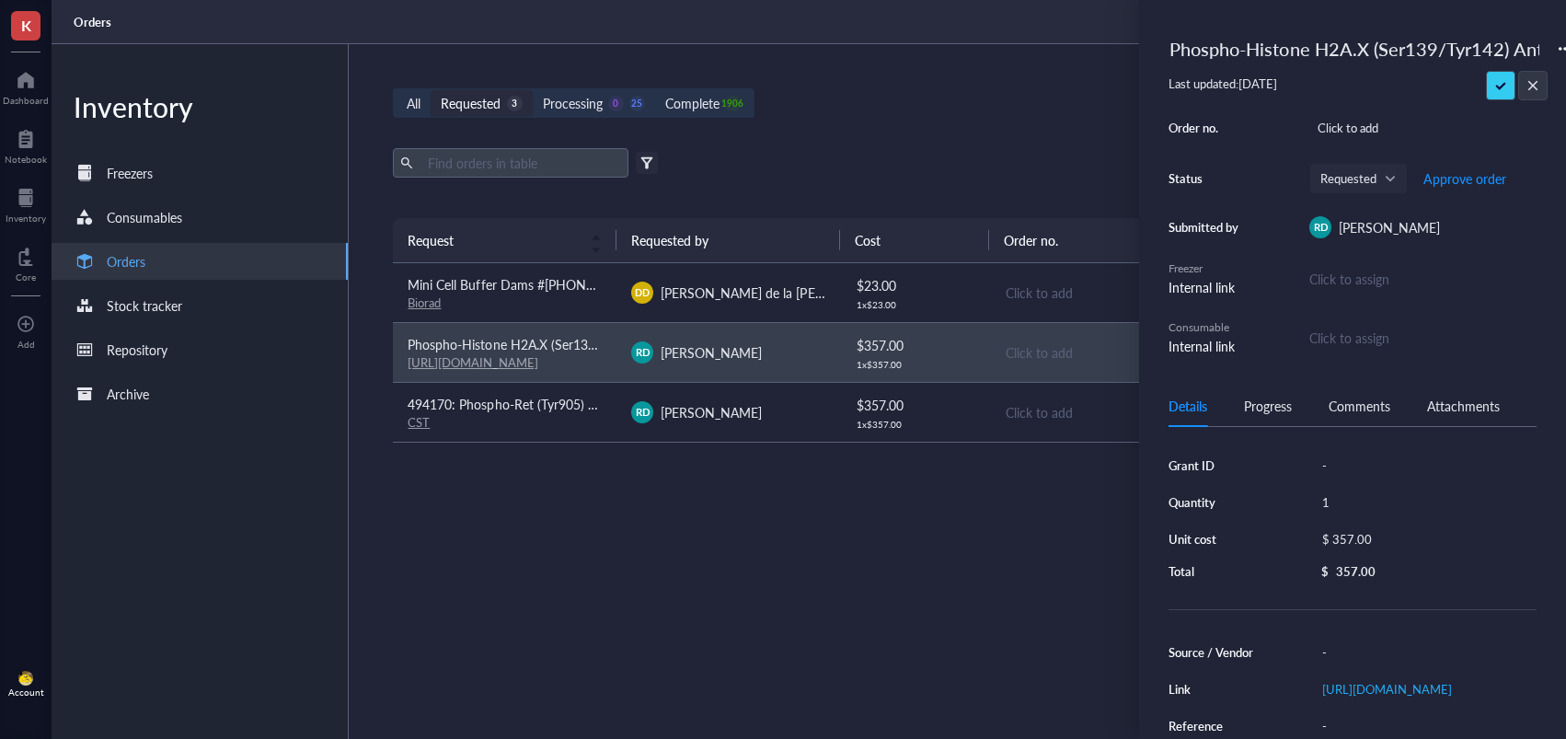
click at [1124, 51] on div "K Dashboard Notebook Inventory Core To pick up a draggable item, press the spac…" at bounding box center [783, 369] width 1566 height 739
click at [1170, 44] on input "Phospho-Histone H2A.X (Ser139/Tyr142) Antibody #5438" at bounding box center [1354, 48] width 385 height 37
type input "494170: Phospho-Histone H2A.X (Ser139/Tyr142) Antibody #5438"
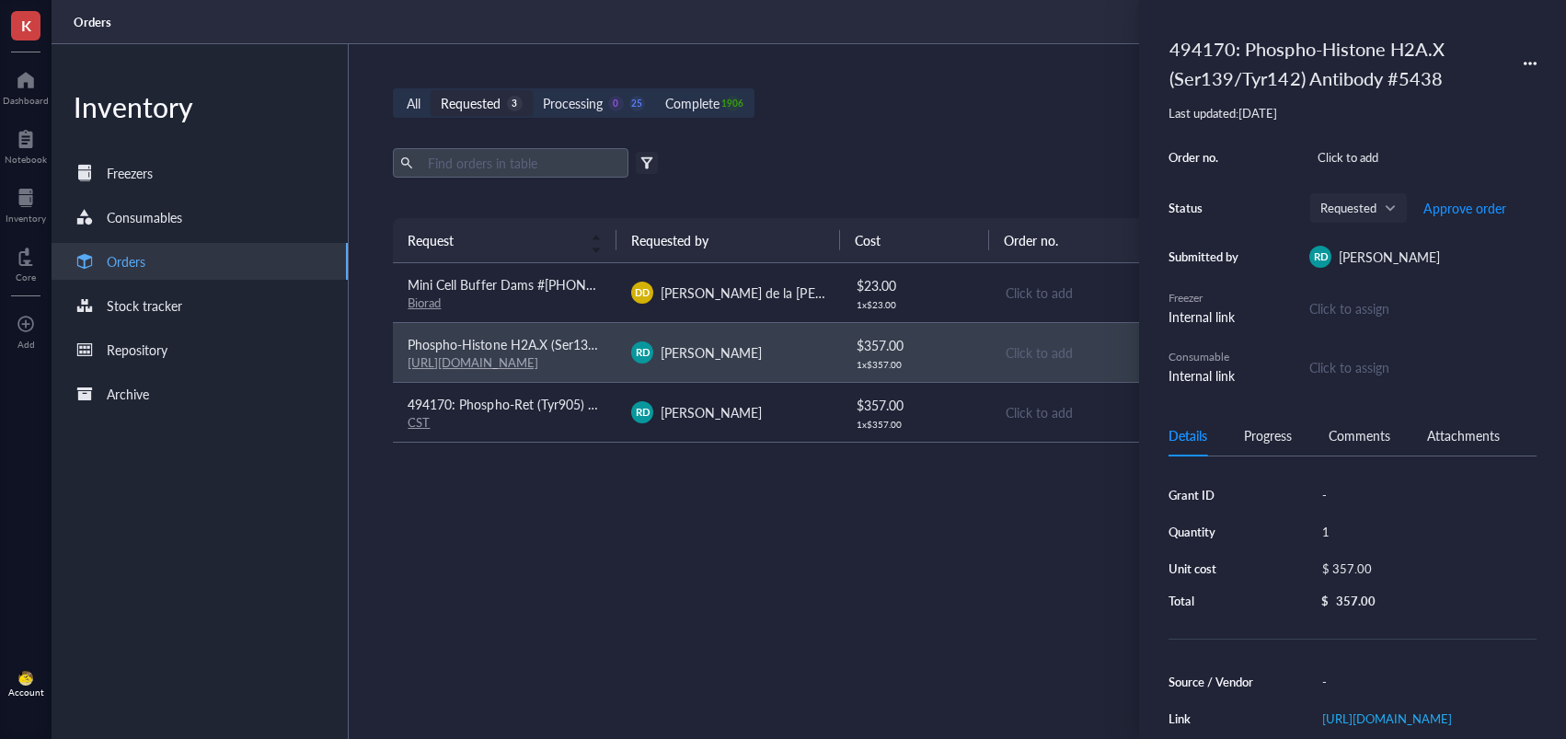
drag, startPoint x: 1495, startPoint y: 92, endPoint x: 1491, endPoint y: 177, distance: 84.8
click at [1476, 202] on span "Approve order" at bounding box center [1464, 208] width 83 height 15
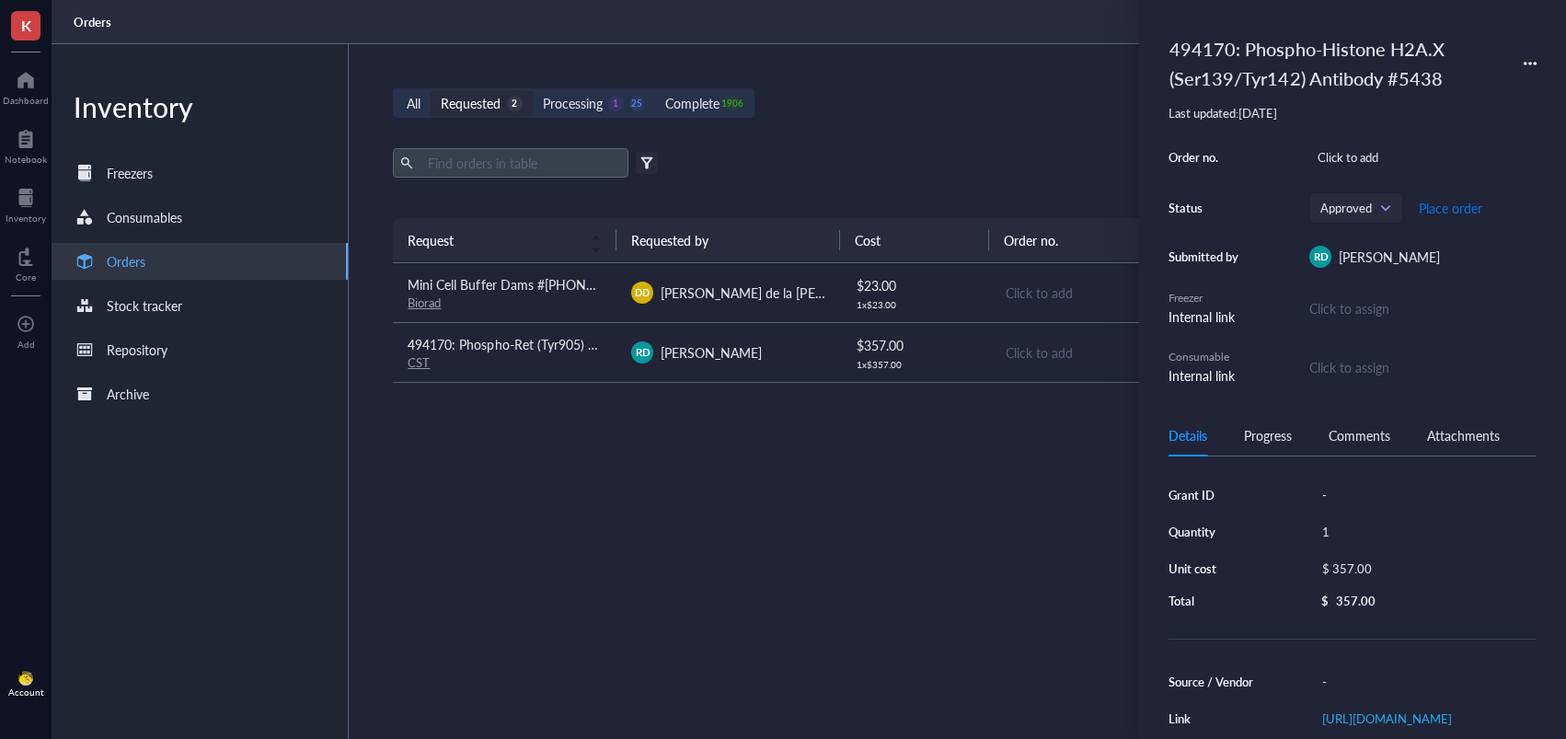
drag, startPoint x: 1438, startPoint y: 211, endPoint x: 1408, endPoint y: 220, distance: 31.7
click at [1438, 211] on span "Place order" at bounding box center [1450, 208] width 63 height 15
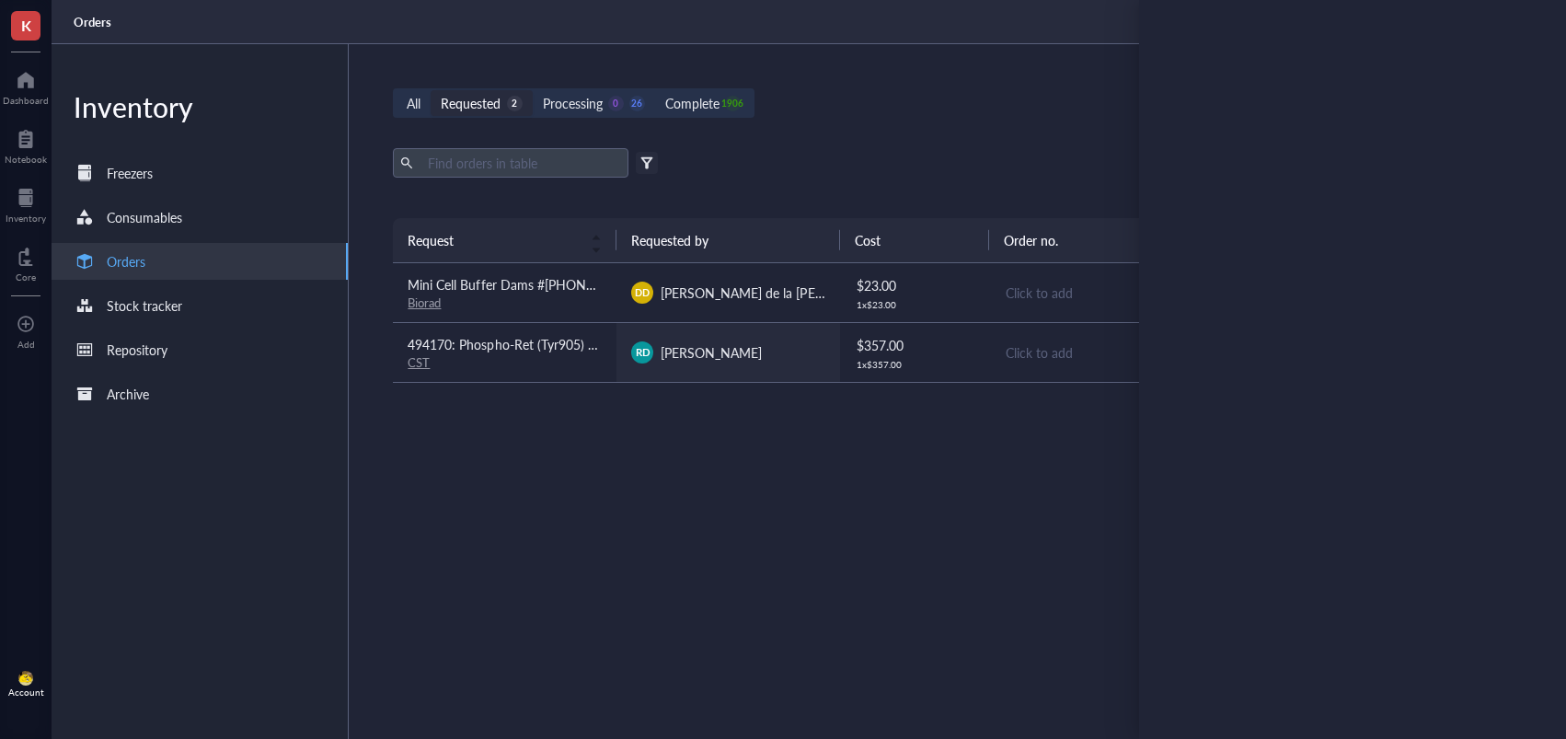
click at [762, 360] on div "RD [PERSON_NAME]" at bounding box center [728, 352] width 194 height 22
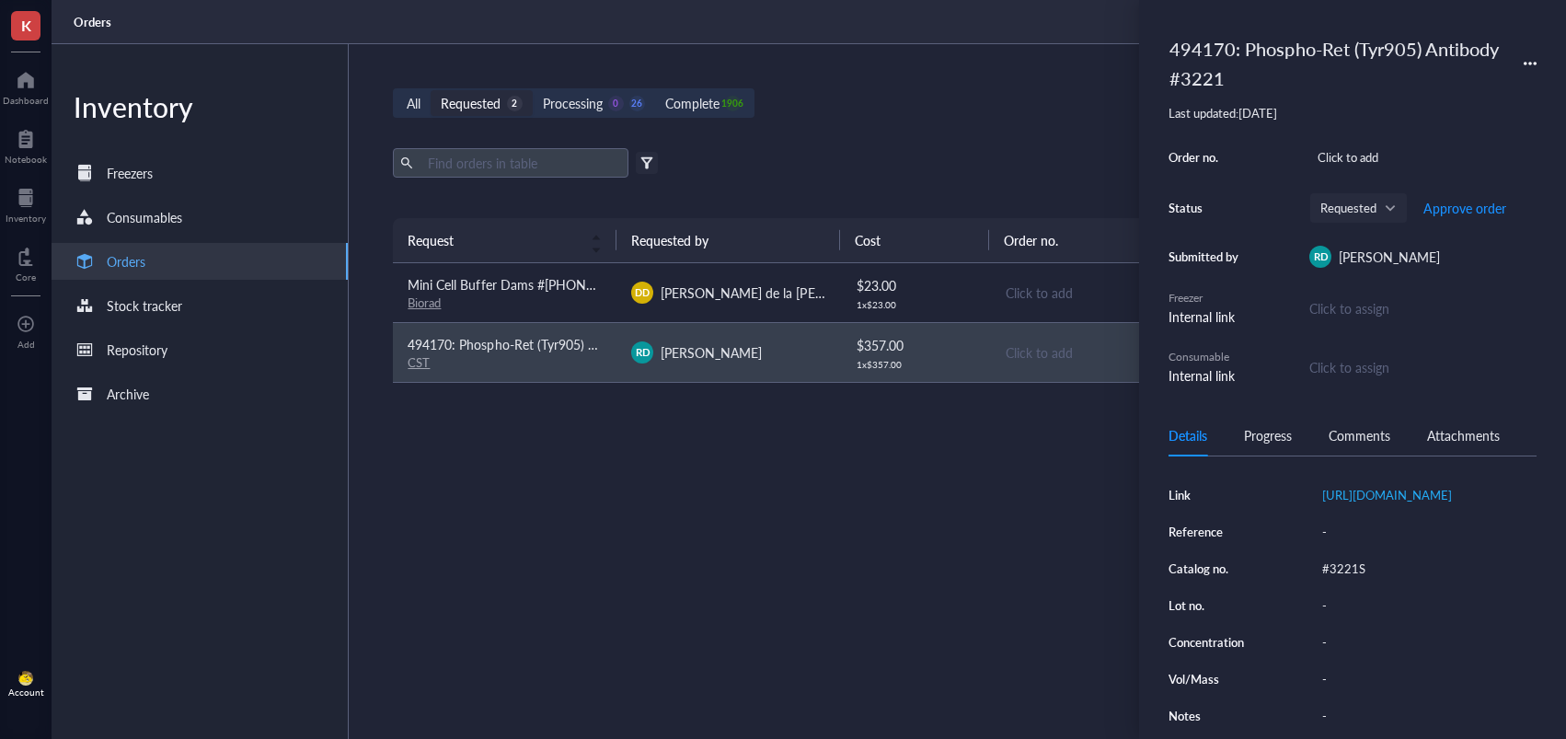
click at [1341, 582] on div "#3221S" at bounding box center [1425, 569] width 223 height 26
click at [1343, 581] on input "#3221S" at bounding box center [1344, 569] width 59 height 24
click at [1343, 579] on input "#3221S" at bounding box center [1344, 567] width 59 height 24
click at [1456, 212] on span "Approve order" at bounding box center [1464, 208] width 83 height 15
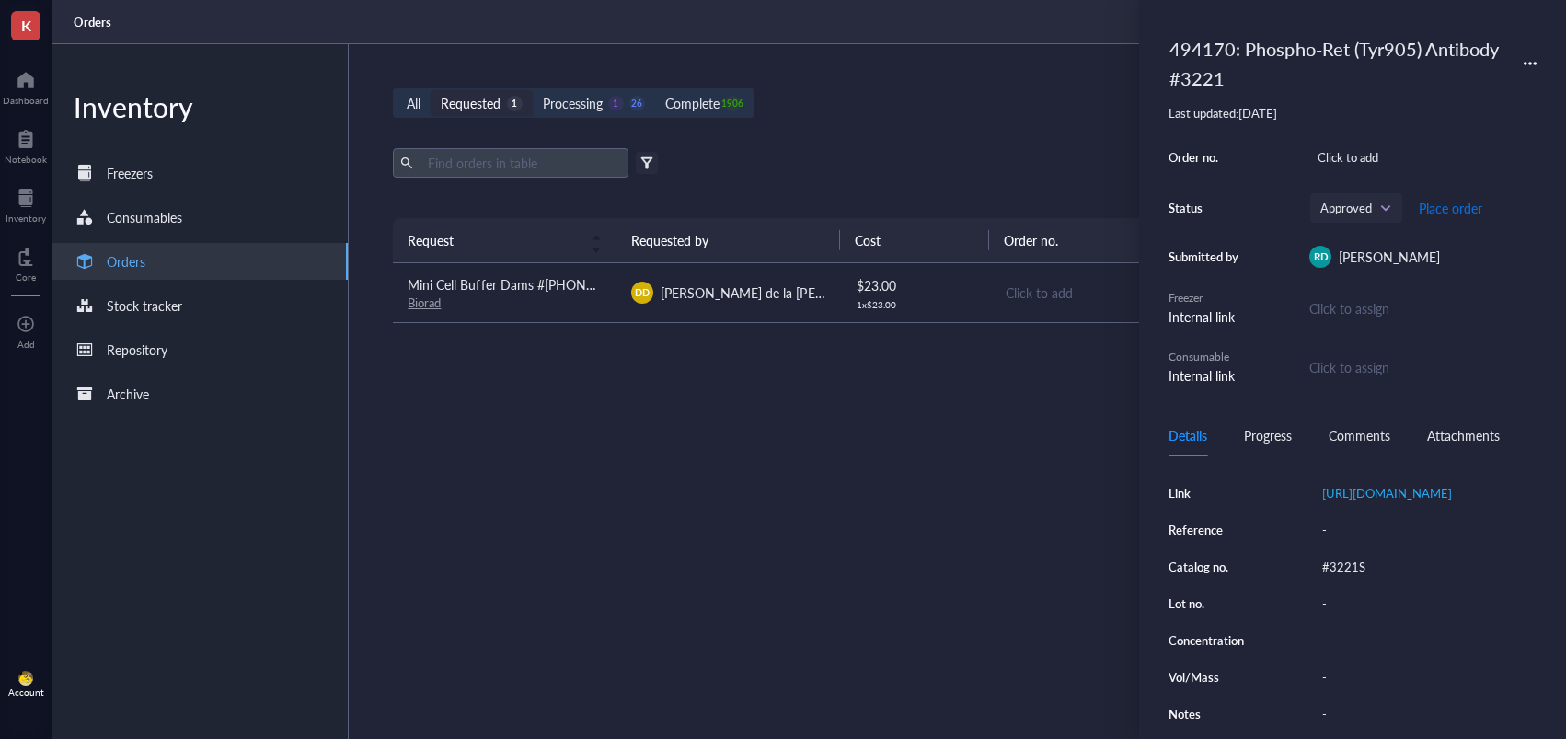
click at [1439, 212] on span "Place order" at bounding box center [1450, 208] width 63 height 15
click at [538, 289] on span "Mini Cell Buffer Dams #[PHONE_NUMBER]" at bounding box center [532, 284] width 249 height 18
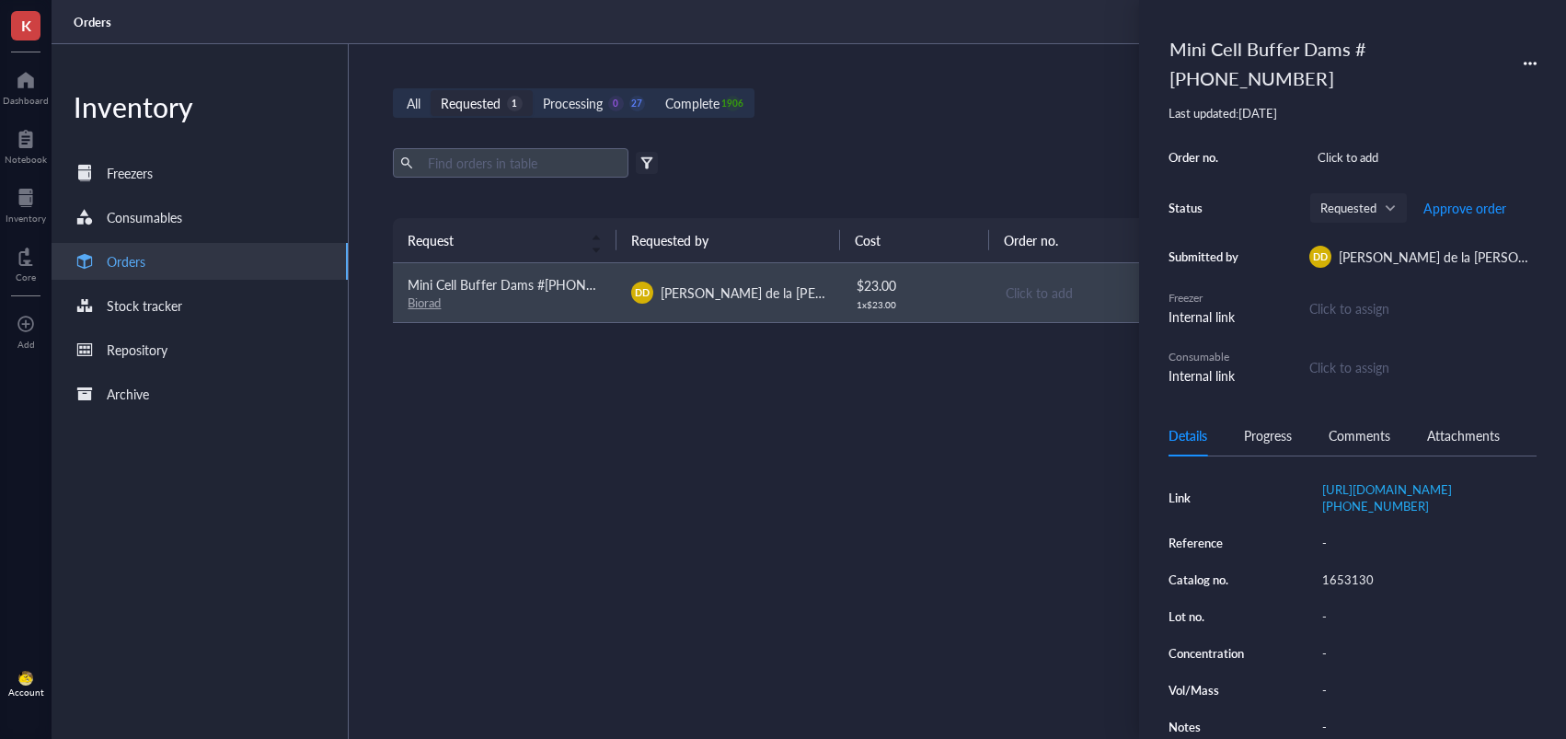
scroll to position [246, 0]
click at [1369, 553] on div "1653130" at bounding box center [1425, 563] width 223 height 26
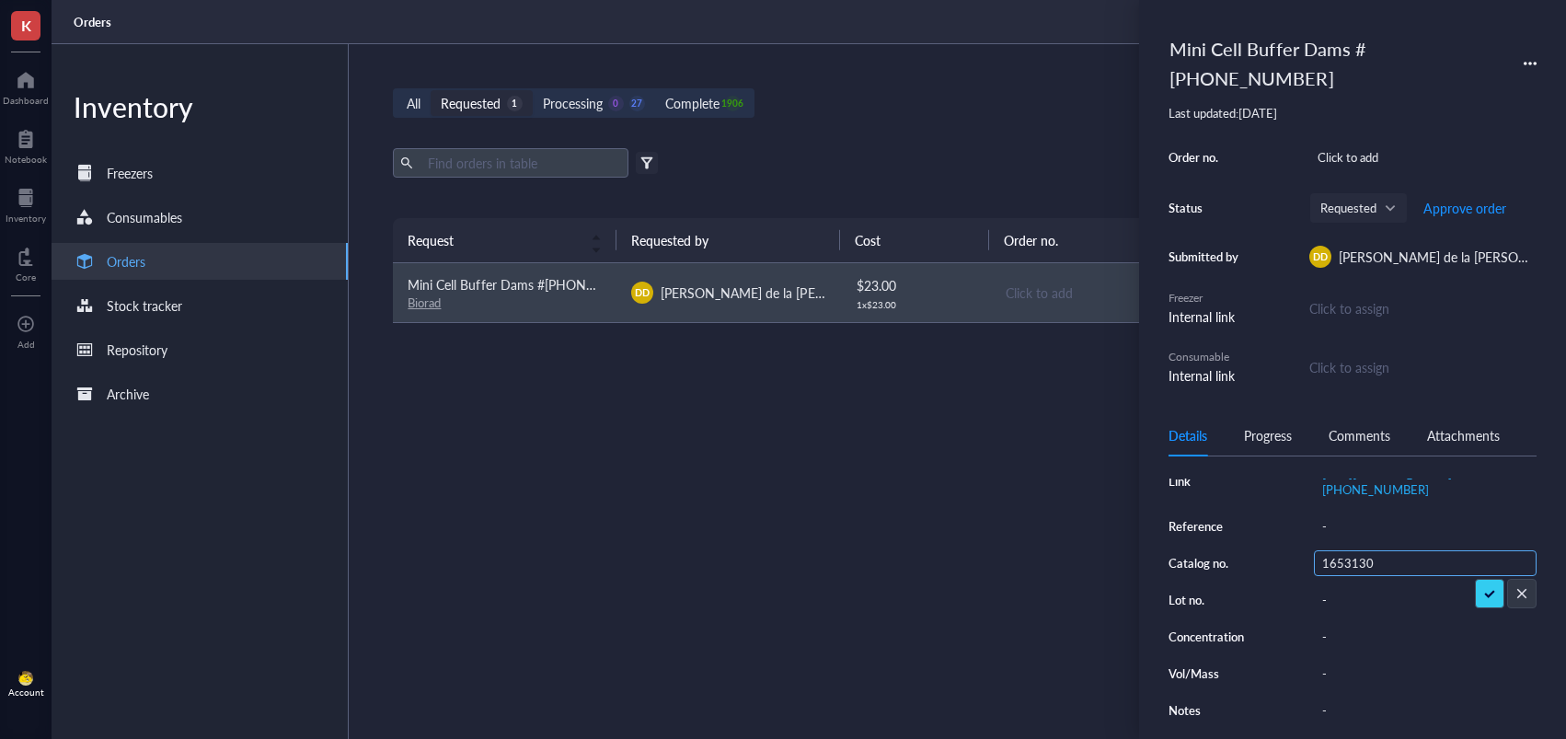
scroll to position [0, 0]
click at [1351, 553] on input "1653130" at bounding box center [1348, 563] width 66 height 24
click at [1228, 45] on div "Mini Cell Buffer Dams #[PHONE_NUMBER]" at bounding box center [1336, 63] width 351 height 68
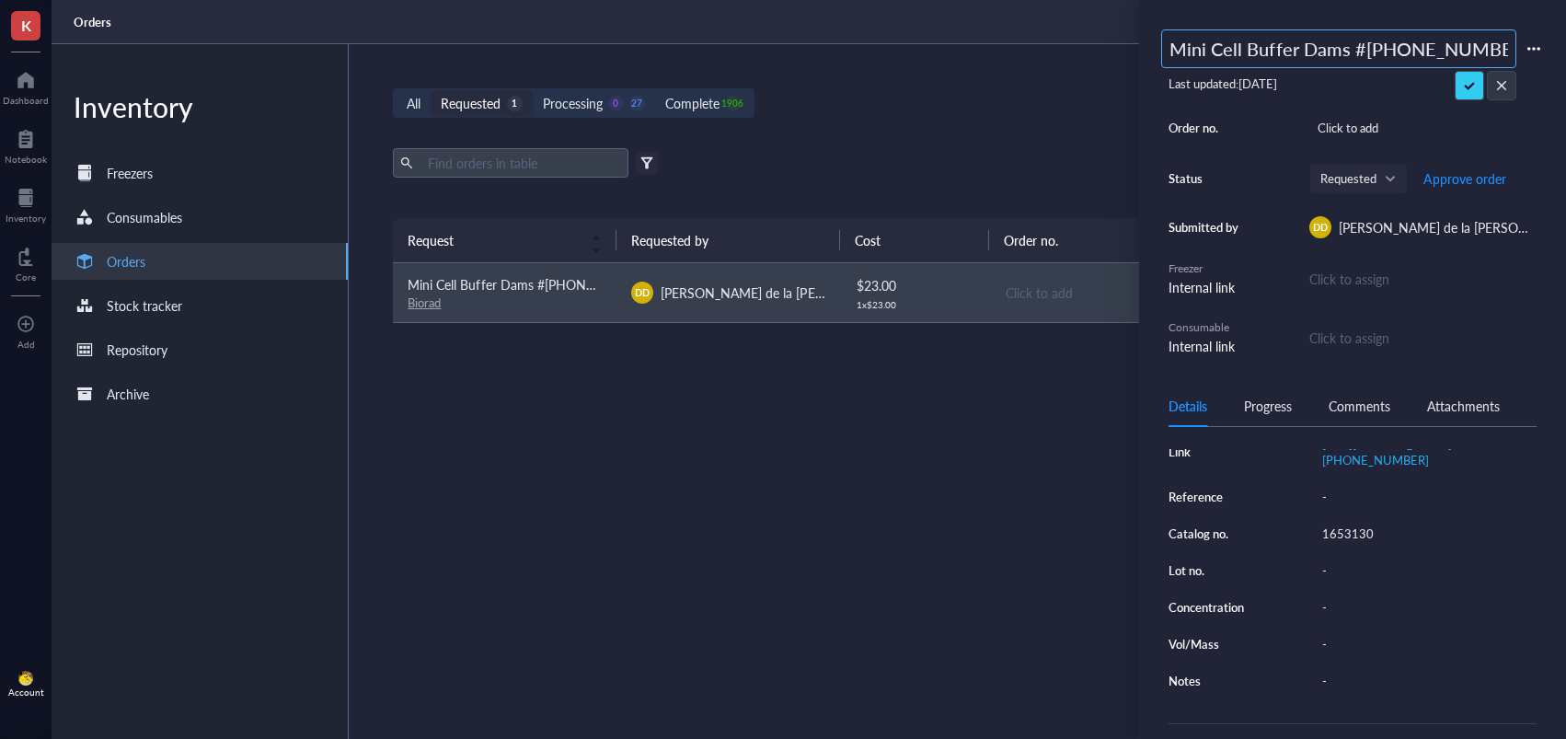
click at [1172, 52] on input "Mini Cell Buffer Dams #[PHONE_NUMBER]" at bounding box center [1338, 48] width 353 height 37
type input "494170: Mini Cell Buffer Dams #[PHONE_NUMBER]"
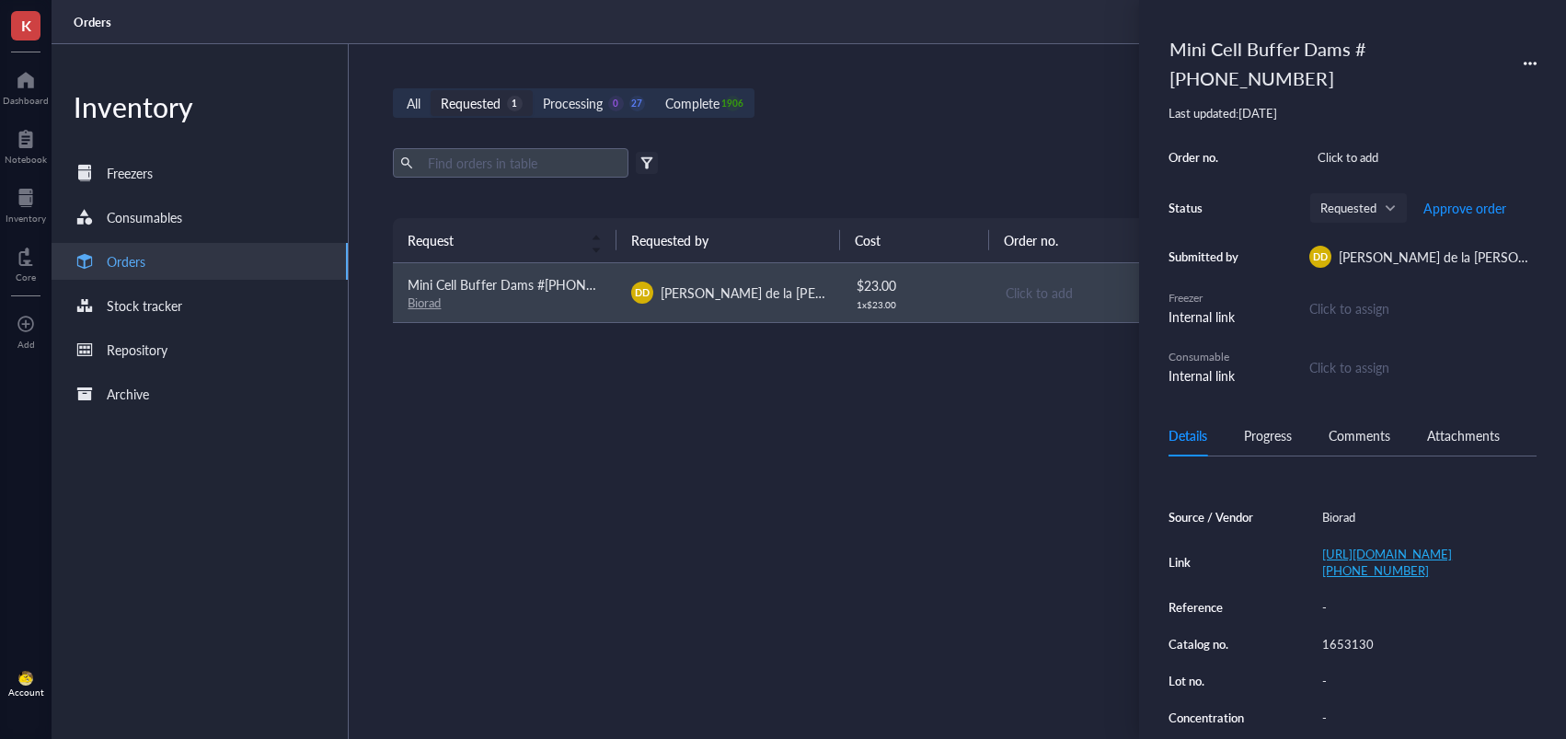
scroll to position [167, 0]
click at [1446, 209] on span "Approve order" at bounding box center [1464, 208] width 83 height 15
drag, startPoint x: 1456, startPoint y: 208, endPoint x: 1367, endPoint y: 149, distance: 106.2
click at [1456, 208] on span "Place order" at bounding box center [1450, 208] width 63 height 15
